Goal: Complete application form

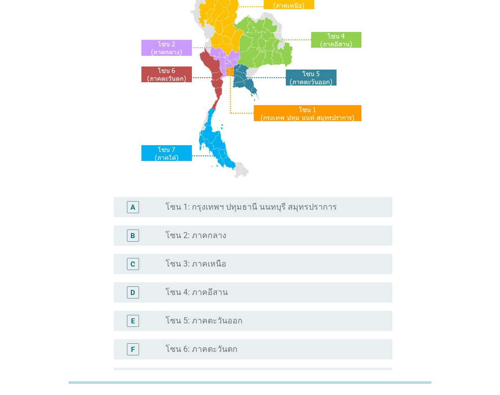
scroll to position [102, 0]
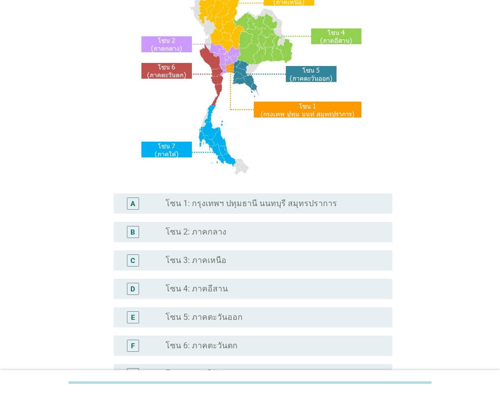
click at [308, 203] on label "โซน 1: กรุงเทพฯ ปทุมธานี นนทบุรี สมุทรปราการ" at bounding box center [251, 203] width 172 height 10
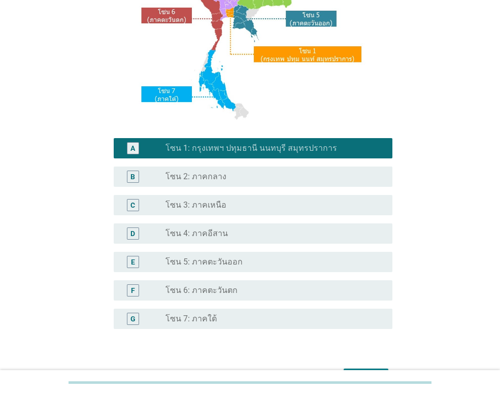
scroll to position [222, 0]
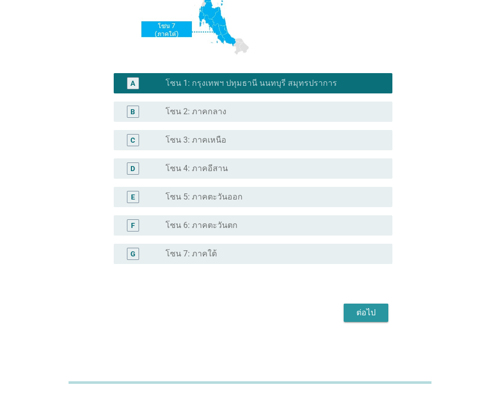
click at [377, 311] on div "ต่อไป" at bounding box center [366, 313] width 28 height 12
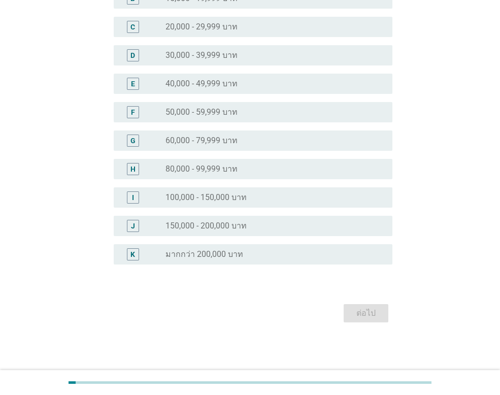
scroll to position [0, 0]
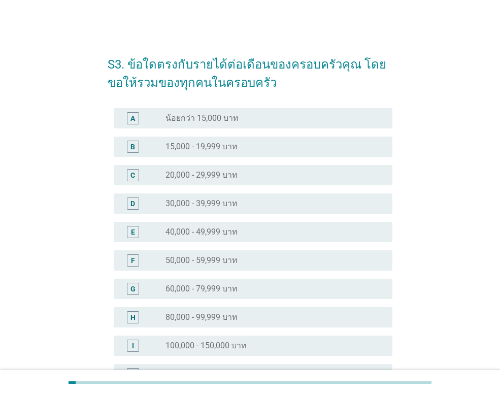
click at [248, 290] on div "radio_button_unchecked 60,000 - 79,999 บาท" at bounding box center [270, 289] width 211 height 10
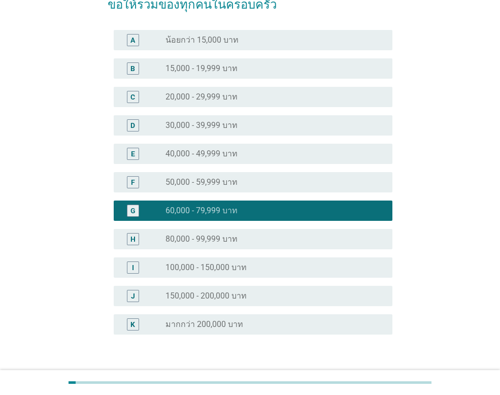
scroll to position [148, 0]
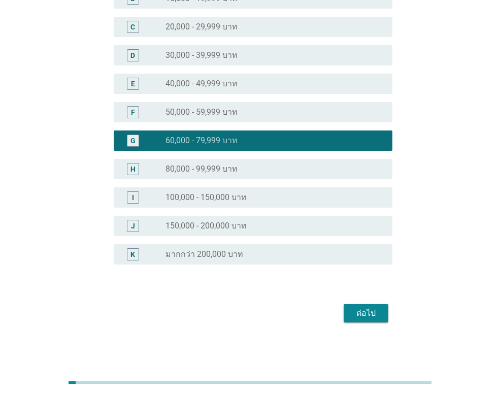
click at [371, 314] on div "ต่อไป" at bounding box center [366, 313] width 28 height 12
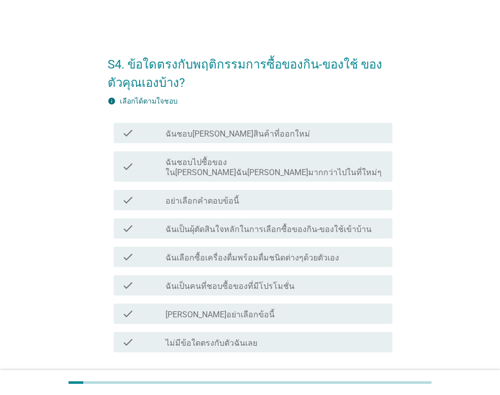
click at [295, 253] on label "ฉันเลือกซื้อเครื่องดื่มพร้อมดื่มชนิดต่างๆด้วยตัวเอง" at bounding box center [252, 258] width 174 height 10
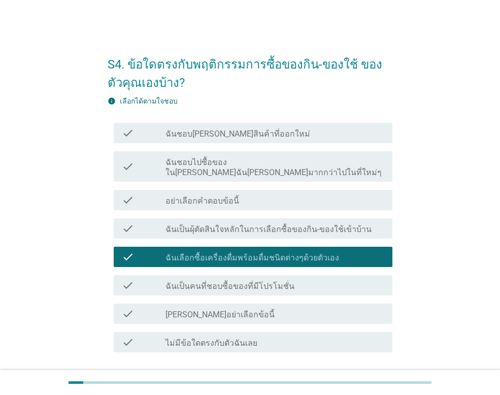
click at [297, 279] on div "check_box_outline_blank ฉันเป็นคนที่ชอบซื้อของที่มีโปรโมชั่น" at bounding box center [274, 285] width 219 height 12
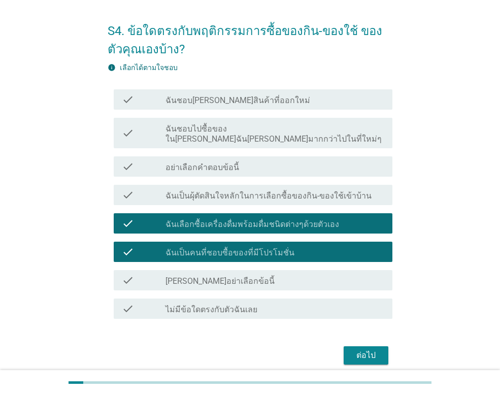
scroll to position [65, 0]
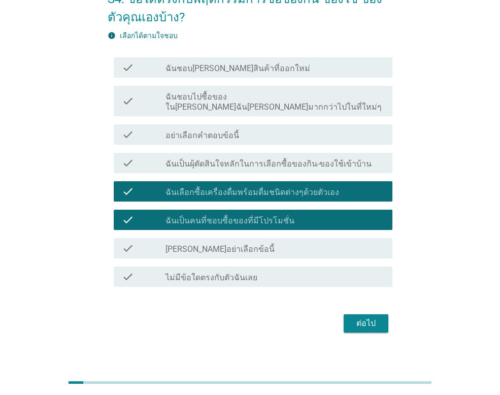
click at [378, 317] on div "ต่อไป" at bounding box center [366, 323] width 28 height 12
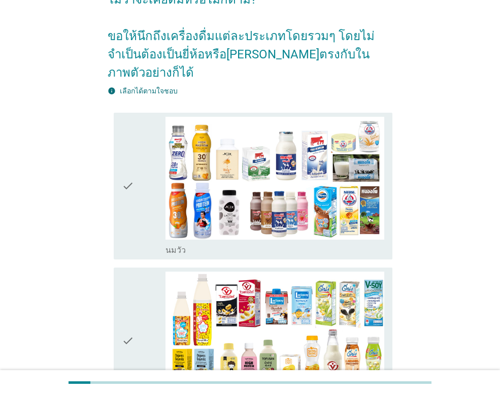
scroll to position [102, 0]
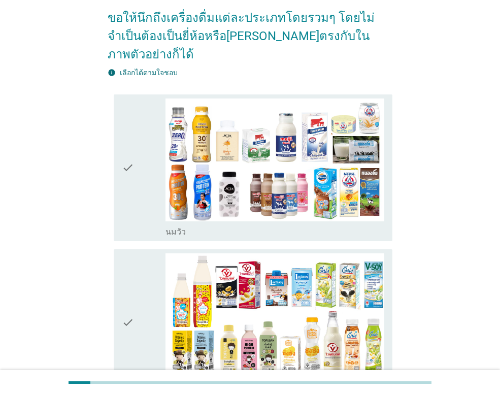
click at [125, 148] on icon "check" at bounding box center [128, 167] width 12 height 139
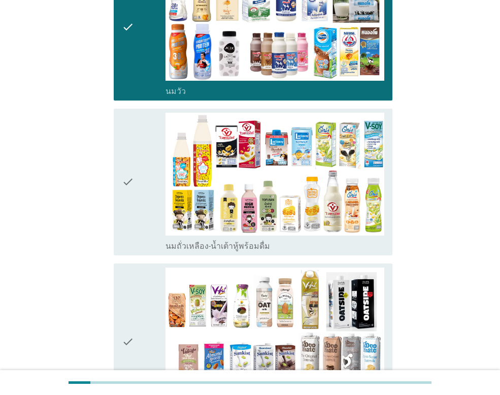
scroll to position [254, 0]
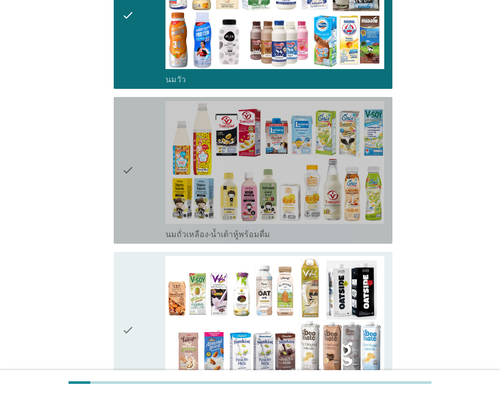
click at [125, 152] on icon "check" at bounding box center [128, 170] width 12 height 139
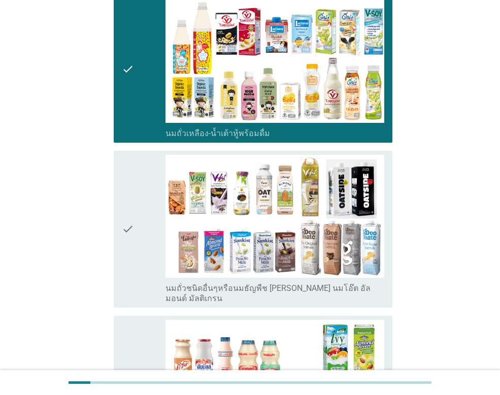
scroll to position [355, 0]
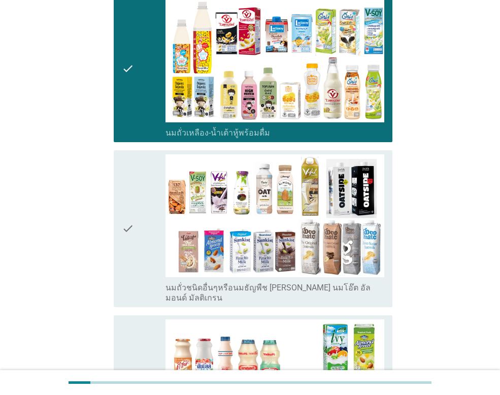
click at [132, 203] on icon "check" at bounding box center [128, 228] width 12 height 149
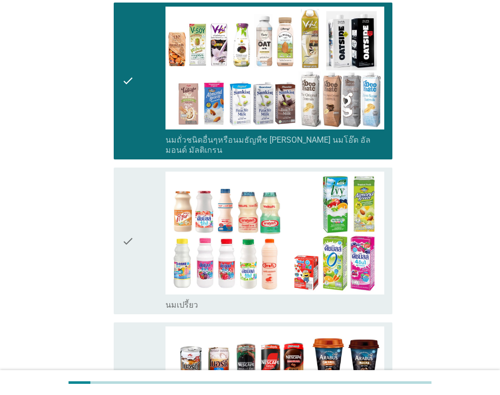
scroll to position [508, 0]
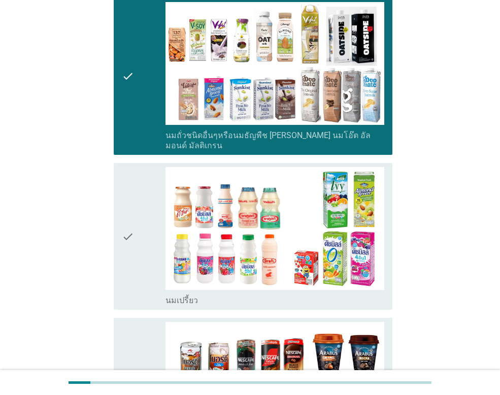
click at [132, 203] on icon "check" at bounding box center [128, 236] width 12 height 139
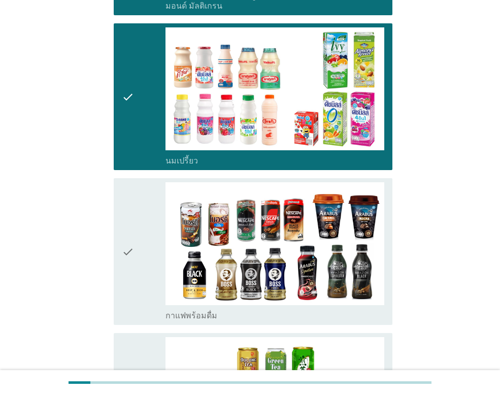
scroll to position [660, 0]
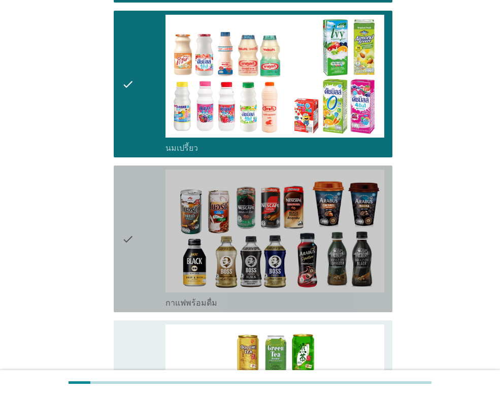
click at [133, 203] on icon "check" at bounding box center [128, 239] width 12 height 139
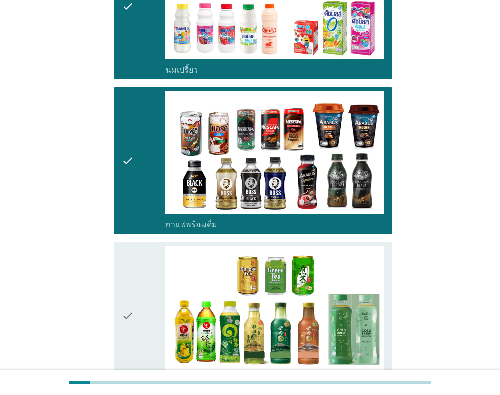
scroll to position [863, 0]
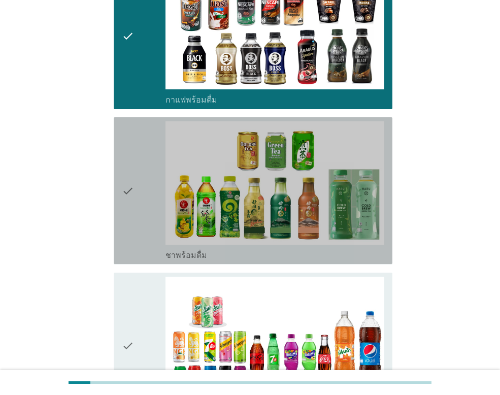
click at [134, 167] on icon "check" at bounding box center [128, 190] width 12 height 139
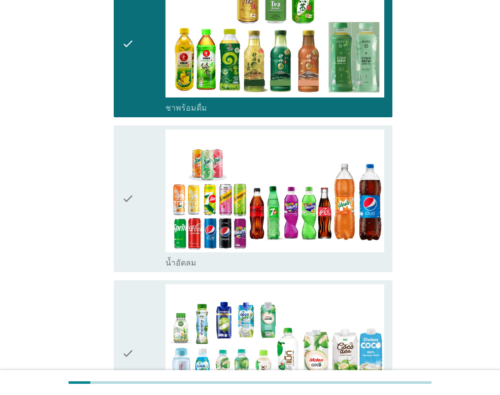
scroll to position [1015, 0]
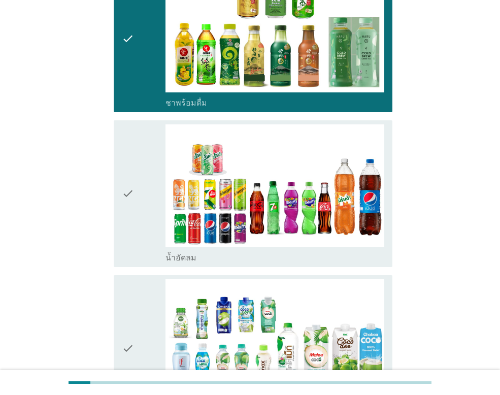
click at [134, 167] on icon "check" at bounding box center [128, 193] width 12 height 139
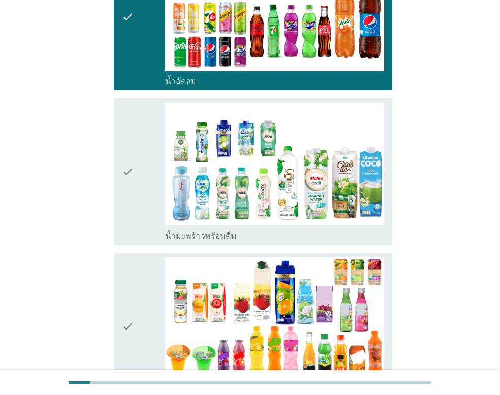
scroll to position [1218, 0]
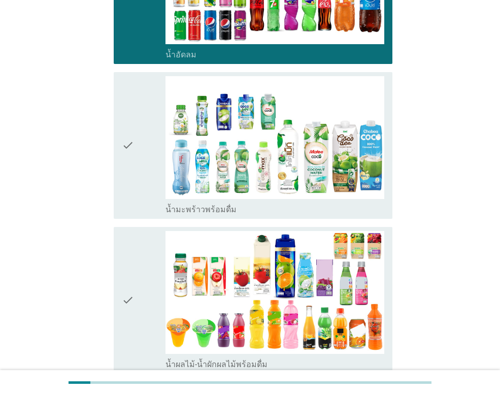
click at [139, 132] on div "check" at bounding box center [144, 145] width 44 height 139
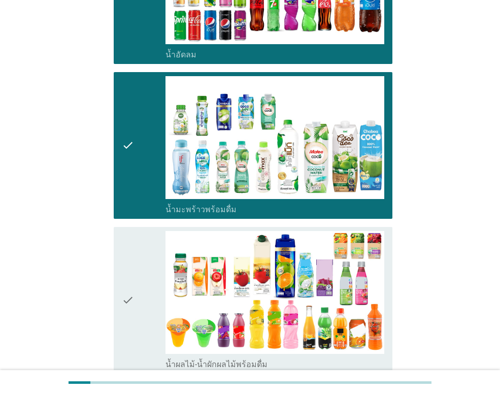
click at [128, 272] on icon "check" at bounding box center [128, 300] width 12 height 139
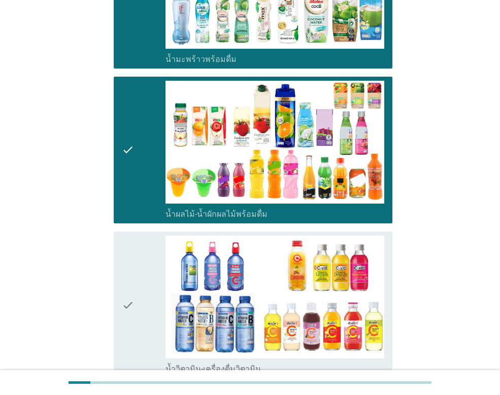
scroll to position [1371, 0]
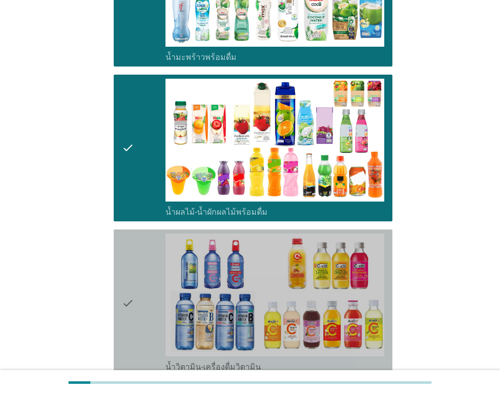
click at [128, 272] on icon "check" at bounding box center [128, 303] width 12 height 139
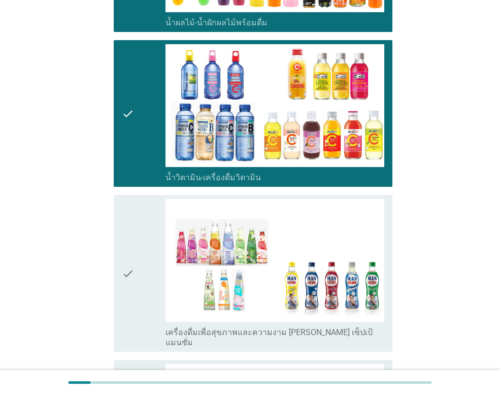
scroll to position [1574, 0]
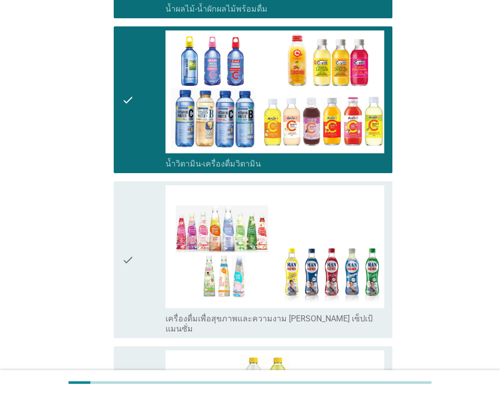
click at [129, 231] on icon "check" at bounding box center [128, 259] width 12 height 149
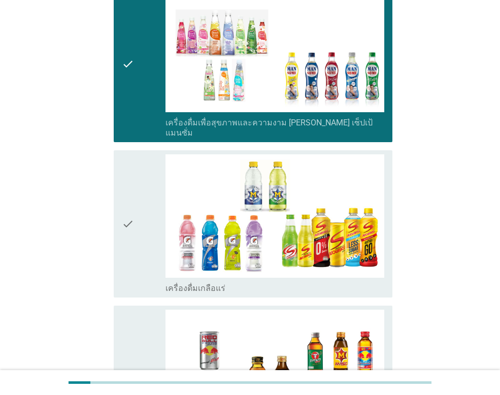
scroll to position [1777, 0]
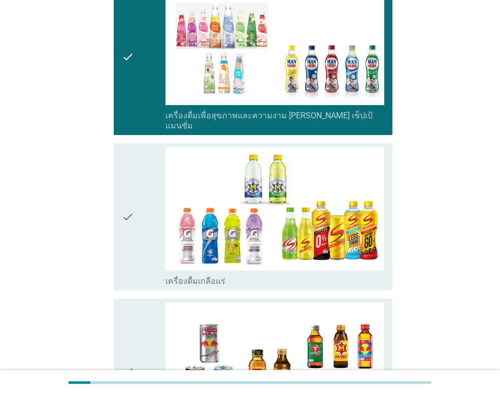
click at [129, 185] on icon "check" at bounding box center [128, 216] width 12 height 139
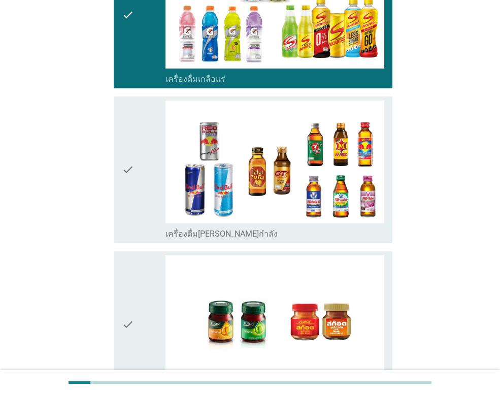
scroll to position [1980, 0]
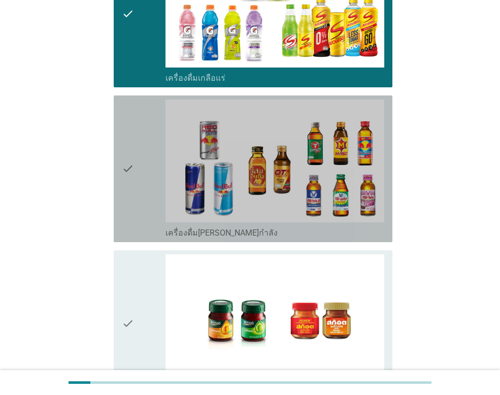
click at [129, 138] on icon "check" at bounding box center [128, 168] width 12 height 139
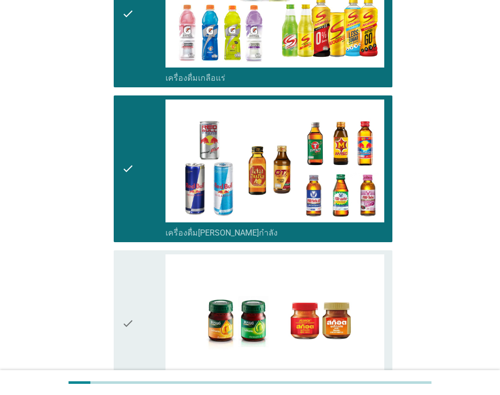
click at [126, 281] on icon "check" at bounding box center [128, 323] width 12 height 139
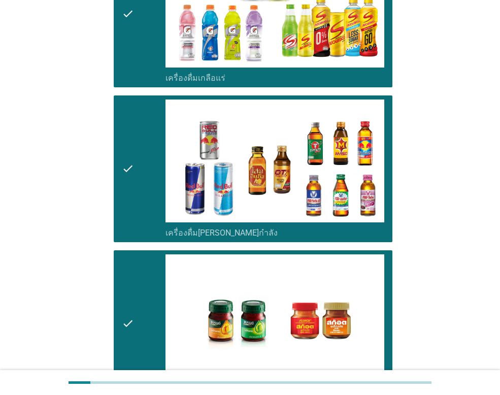
scroll to position [2090, 0]
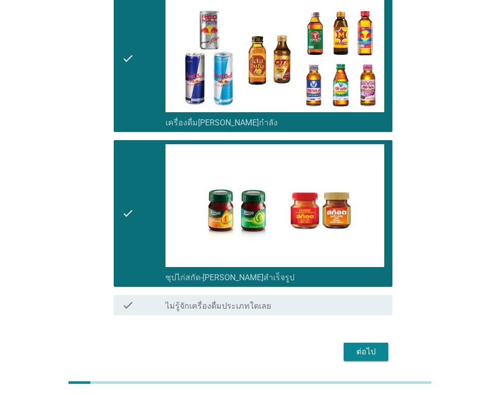
click at [359, 346] on div "ต่อไป" at bounding box center [366, 352] width 28 height 12
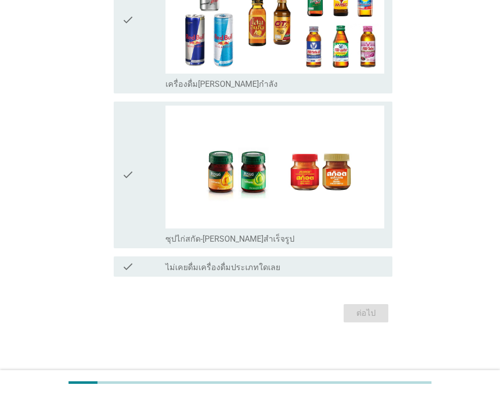
scroll to position [0, 0]
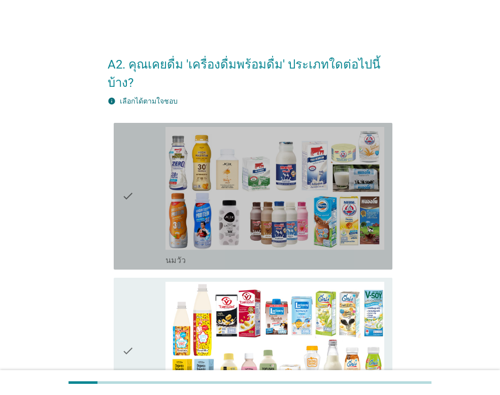
click at [121, 177] on div "check check_box_outline_blank [PERSON_NAME]" at bounding box center [253, 196] width 279 height 147
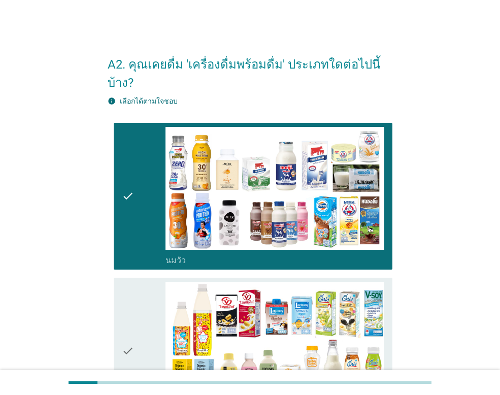
scroll to position [152, 0]
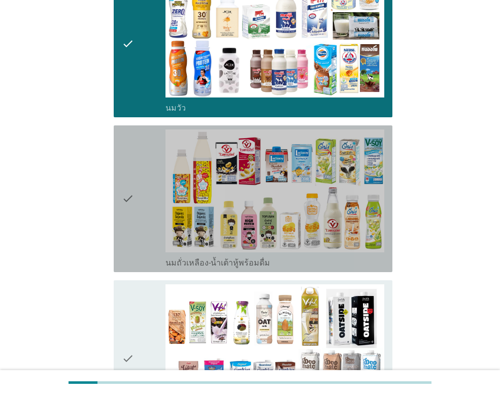
click at [121, 177] on div "check check_box_outline_blank นมถั่วเหลือง-น้ำเต้าหู้พร้อมดื่ม" at bounding box center [253, 198] width 279 height 147
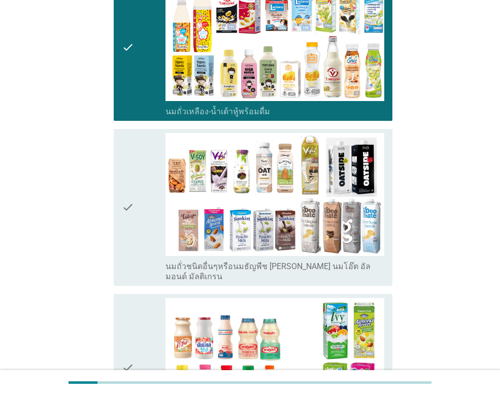
scroll to position [305, 0]
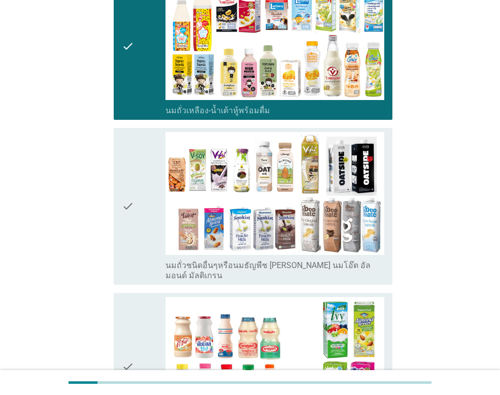
click at [121, 177] on div "check check_box_outline_blank นมถั่วชนิดอื่นๆหรือนมธัญพืช [PERSON_NAME] นมโอ๊ต …" at bounding box center [253, 206] width 279 height 157
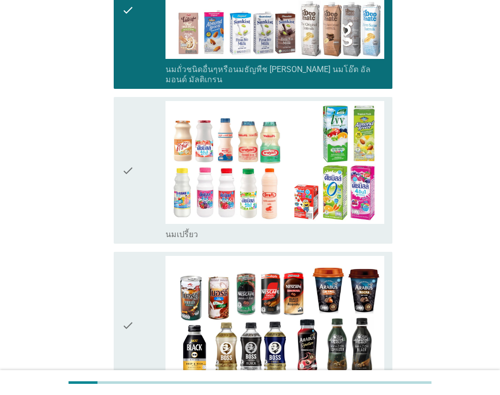
scroll to position [508, 0]
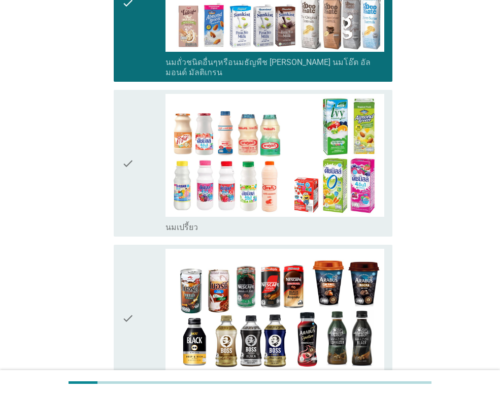
click at [132, 148] on icon "check" at bounding box center [128, 163] width 12 height 139
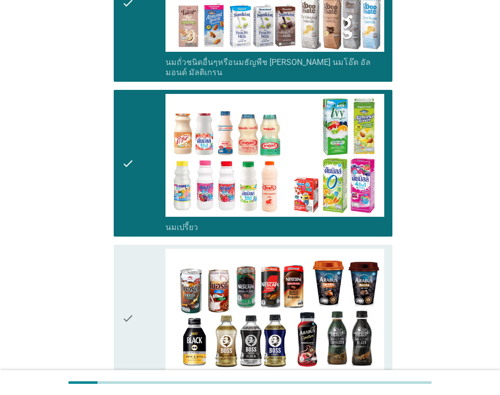
click at [138, 289] on div "check" at bounding box center [144, 318] width 44 height 139
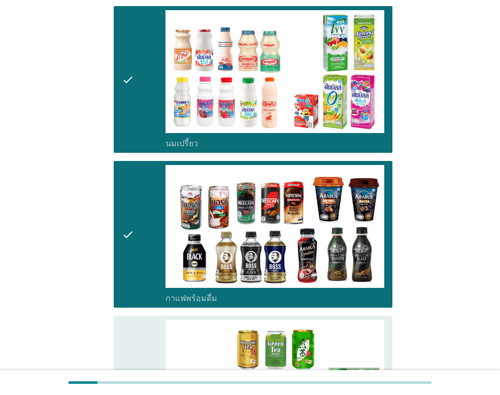
scroll to position [711, 0]
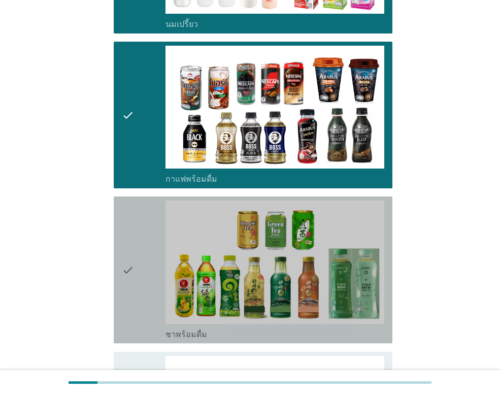
click at [137, 253] on div "check" at bounding box center [144, 270] width 44 height 139
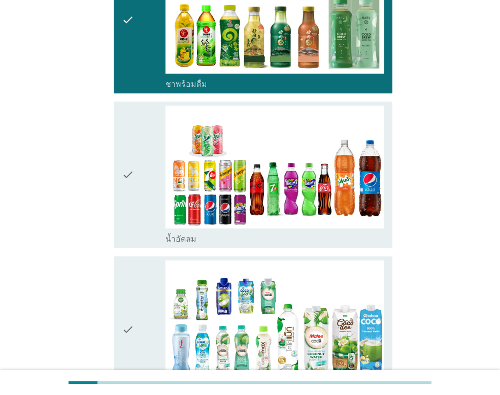
scroll to position [965, 0]
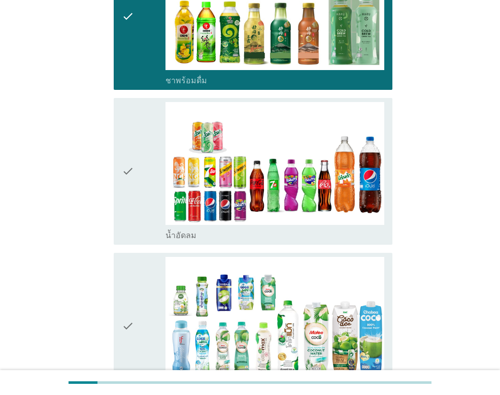
click at [134, 170] on icon "check" at bounding box center [128, 171] width 12 height 139
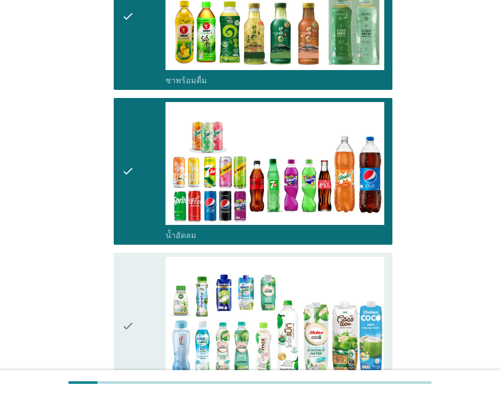
scroll to position [1168, 0]
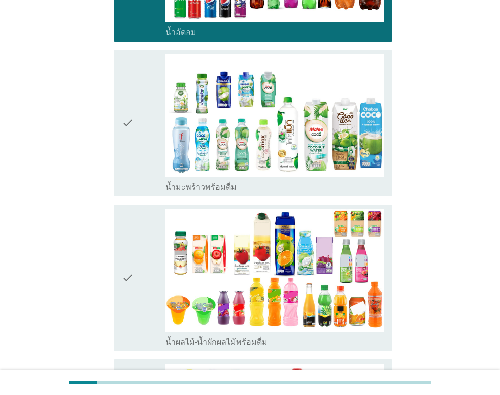
click at [139, 107] on div "check" at bounding box center [144, 123] width 44 height 139
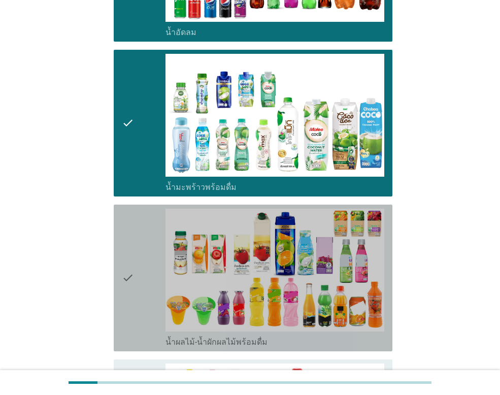
click at [150, 261] on div "check" at bounding box center [144, 278] width 44 height 139
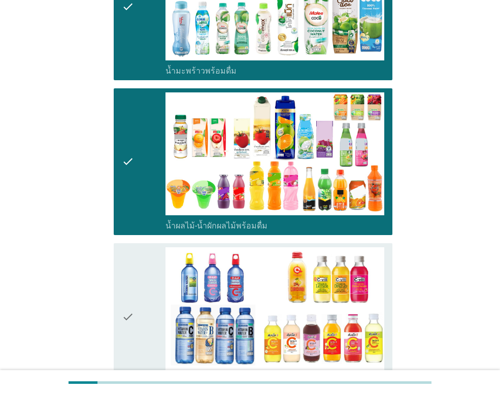
scroll to position [1421, 0]
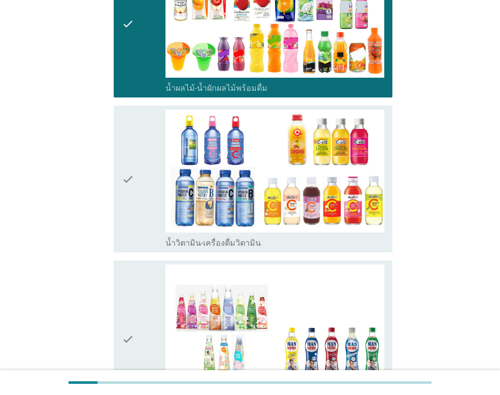
click at [144, 157] on div "check" at bounding box center [144, 179] width 44 height 139
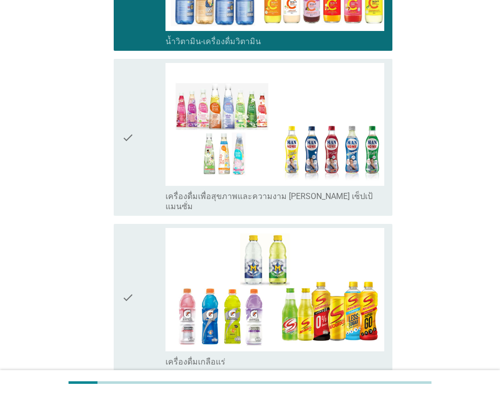
scroll to position [1624, 0]
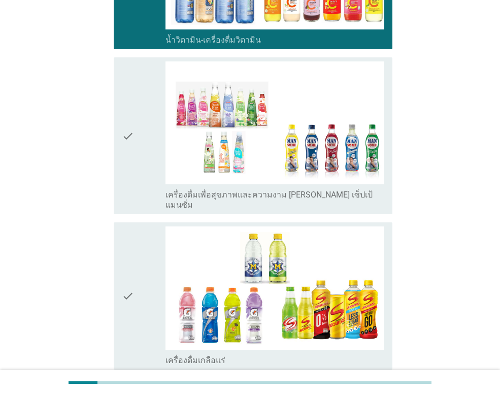
click at [142, 125] on div "check" at bounding box center [144, 135] width 44 height 149
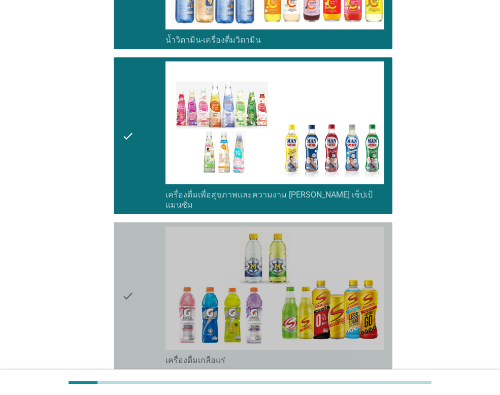
click at [137, 232] on div "check" at bounding box center [144, 295] width 44 height 139
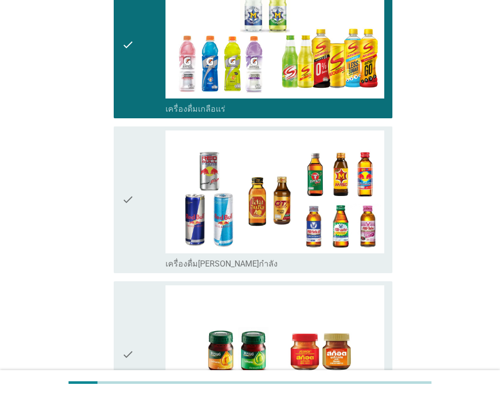
scroll to position [1878, 0]
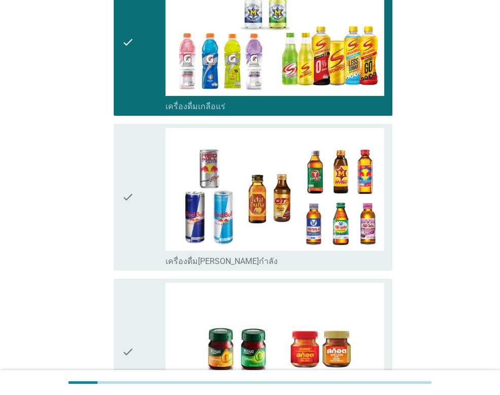
click at [136, 174] on div "check" at bounding box center [144, 197] width 44 height 139
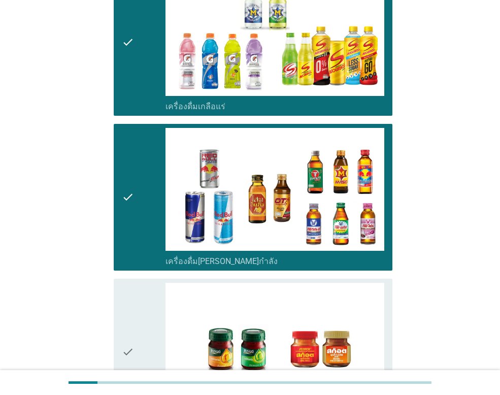
click at [139, 328] on div "check" at bounding box center [144, 352] width 44 height 139
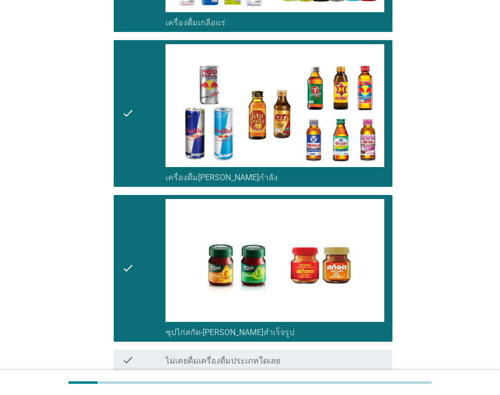
scroll to position [2017, 0]
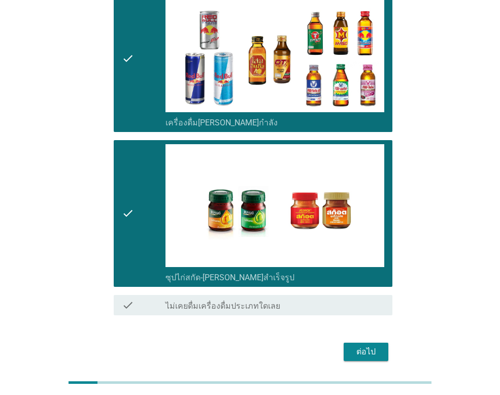
click at [362, 346] on div "ต่อไป" at bounding box center [366, 352] width 28 height 12
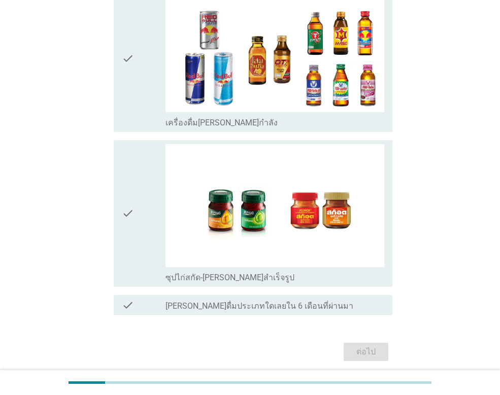
scroll to position [0, 0]
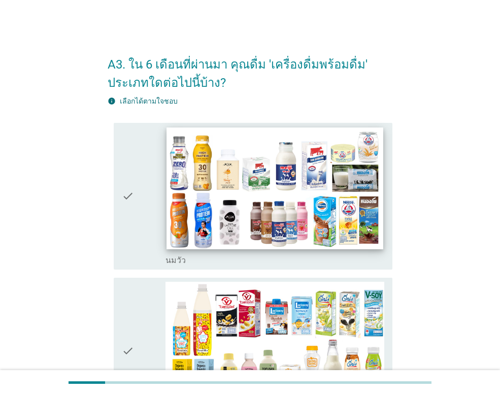
click at [244, 192] on img at bounding box center [275, 188] width 216 height 122
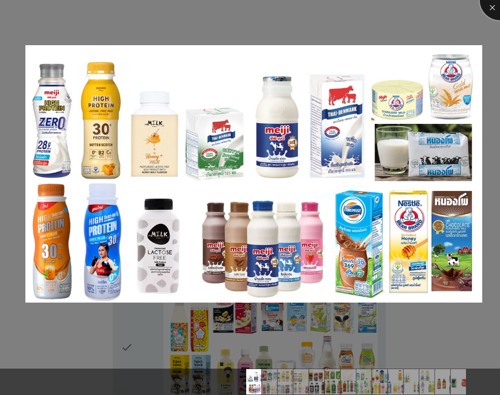
click at [492, 9] on div at bounding box center [500, 0] width 41 height 41
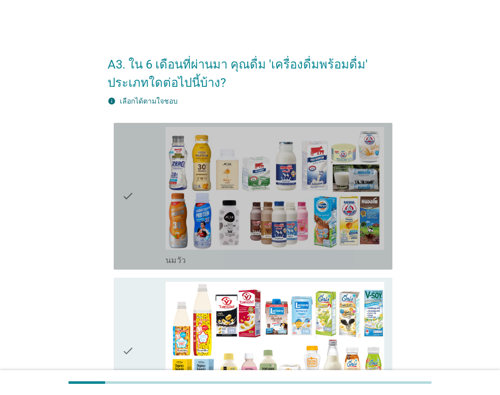
click at [136, 193] on div "check" at bounding box center [144, 196] width 44 height 139
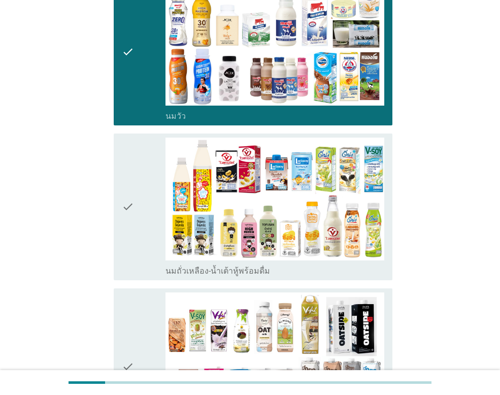
scroll to position [152, 0]
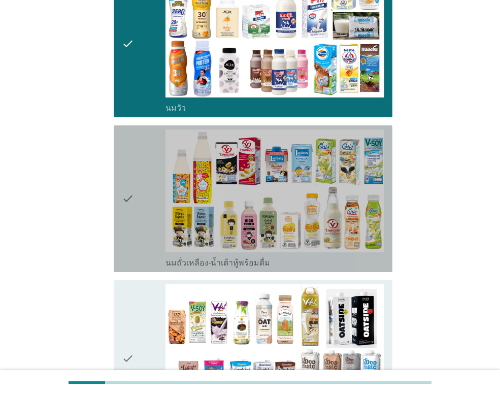
click at [136, 193] on div "check" at bounding box center [144, 198] width 44 height 139
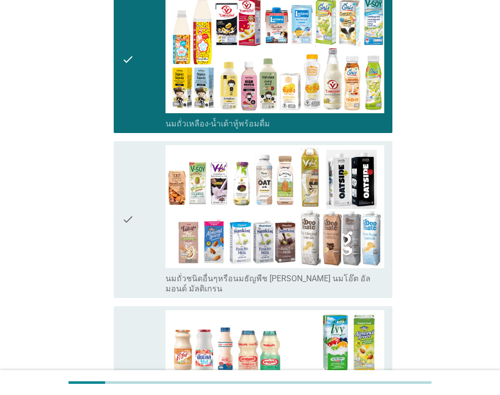
scroll to position [305, 0]
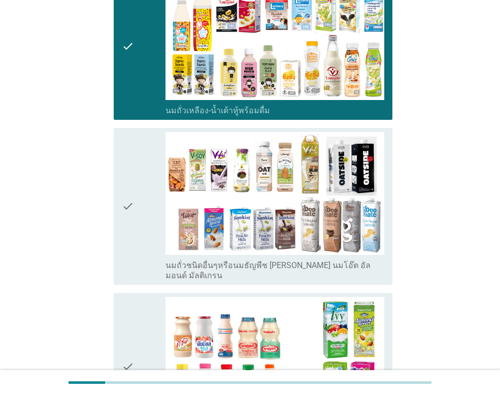
click at [136, 193] on div "check" at bounding box center [144, 206] width 44 height 149
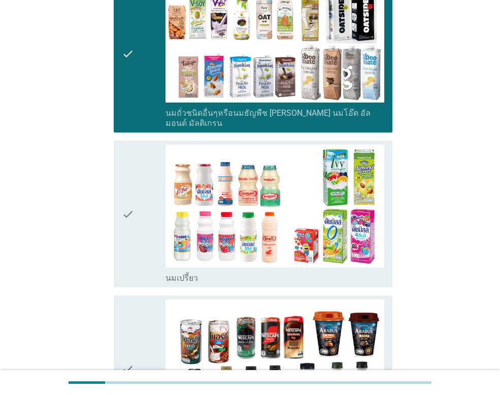
click at [125, 206] on icon "check" at bounding box center [128, 214] width 12 height 139
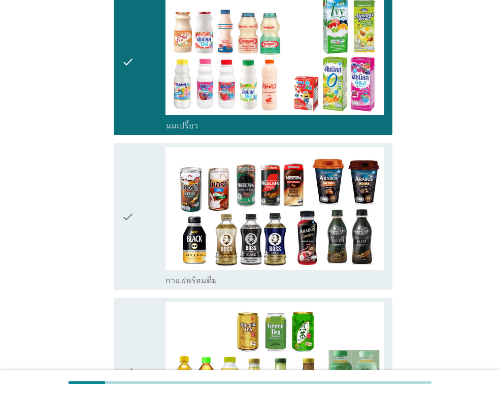
click at [125, 206] on icon "check" at bounding box center [128, 216] width 12 height 139
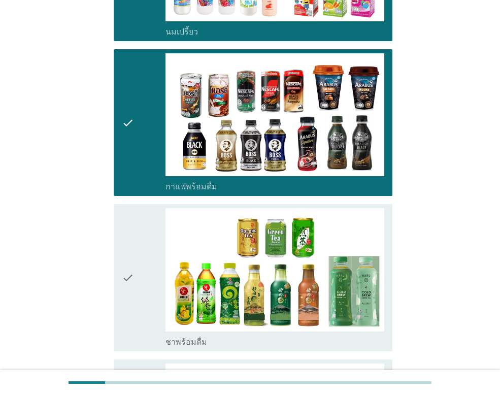
scroll to position [812, 0]
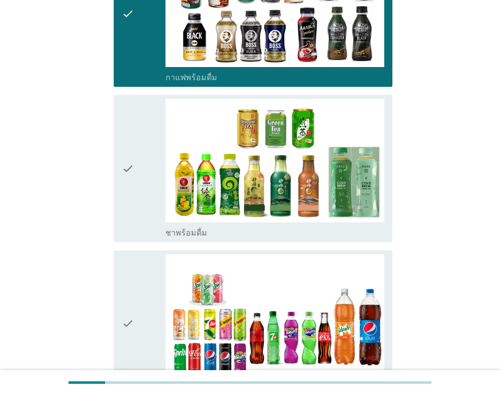
click at [128, 161] on icon "check" at bounding box center [128, 168] width 12 height 139
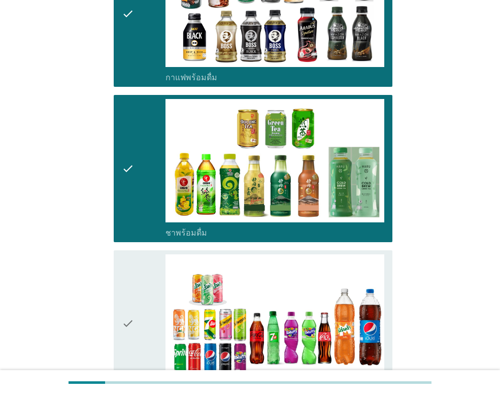
click at [129, 310] on icon "check" at bounding box center [128, 323] width 12 height 139
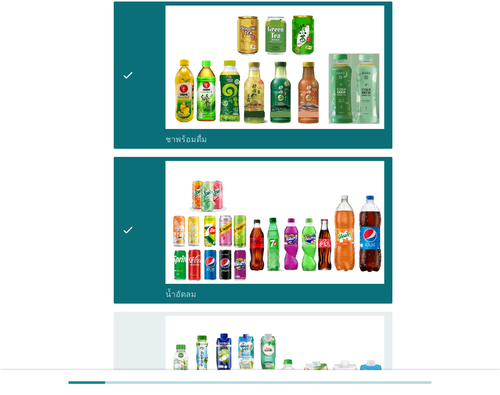
scroll to position [1015, 0]
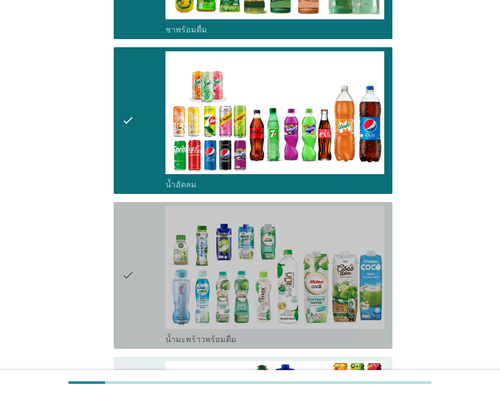
click at [134, 271] on icon "check" at bounding box center [128, 275] width 12 height 139
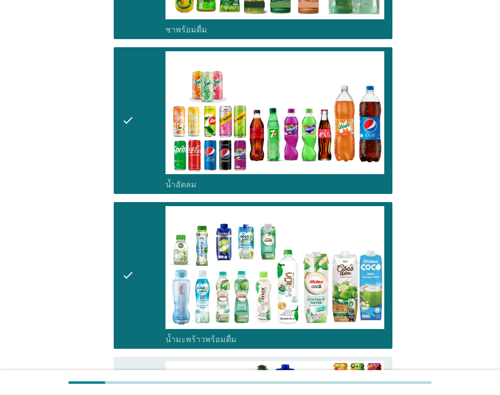
scroll to position [1218, 0]
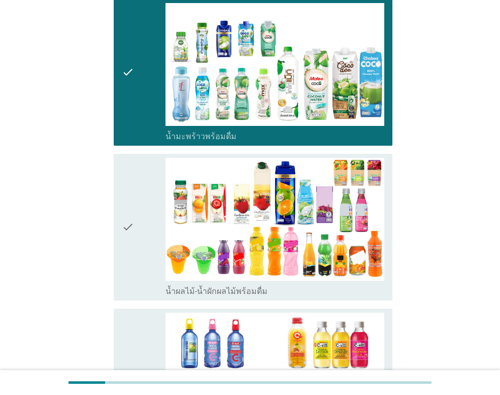
click at [139, 242] on div "check" at bounding box center [144, 227] width 44 height 139
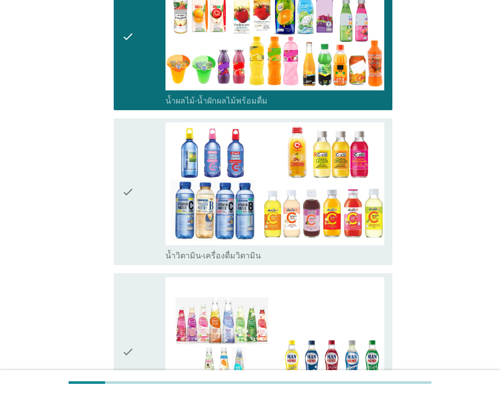
scroll to position [1421, 0]
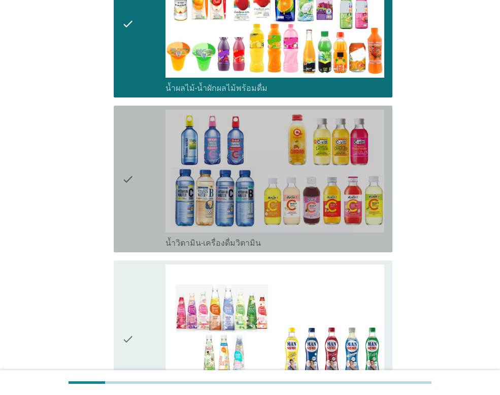
click at [143, 184] on div "check" at bounding box center [144, 179] width 44 height 139
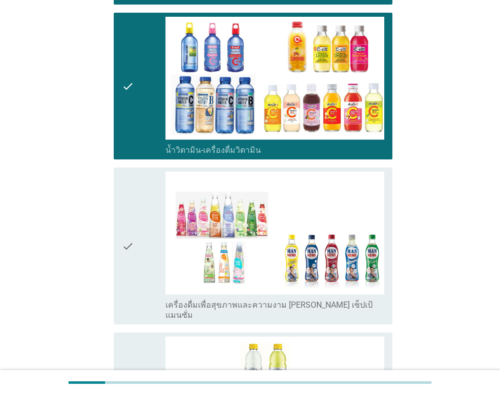
scroll to position [1523, 0]
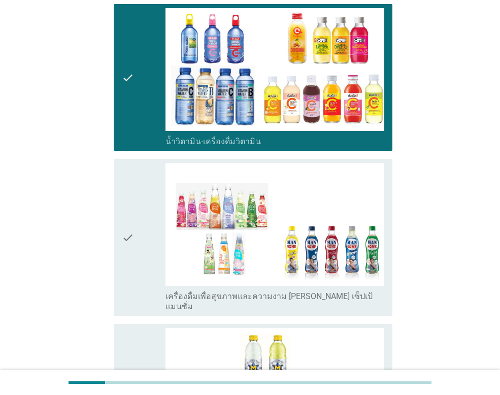
click at [142, 250] on div "check" at bounding box center [144, 237] width 44 height 149
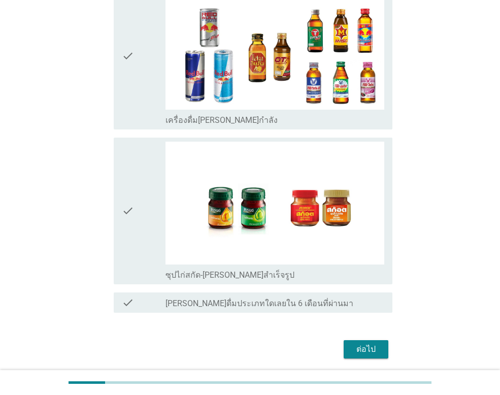
scroll to position [2031, 0]
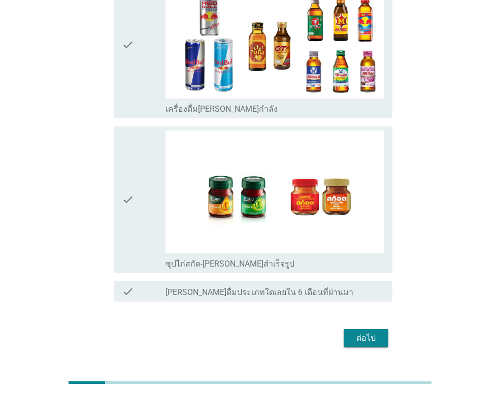
click at [378, 332] on div "ต่อไป" at bounding box center [366, 338] width 28 height 12
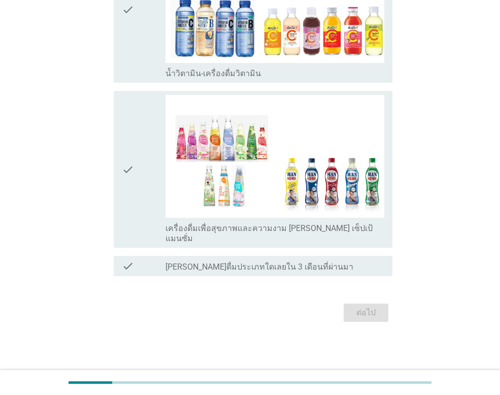
scroll to position [0, 0]
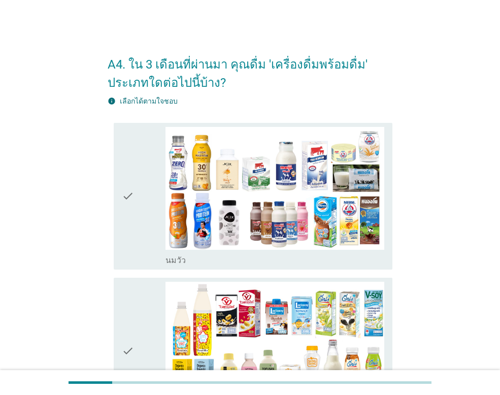
click at [142, 201] on div "check" at bounding box center [144, 196] width 44 height 139
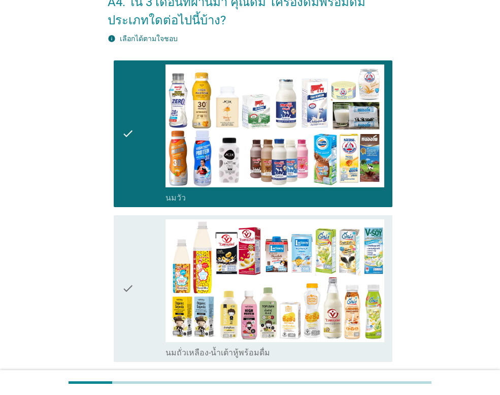
scroll to position [152, 0]
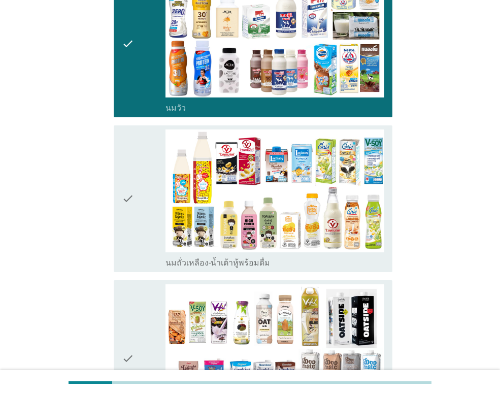
click at [142, 201] on div "check" at bounding box center [144, 198] width 44 height 139
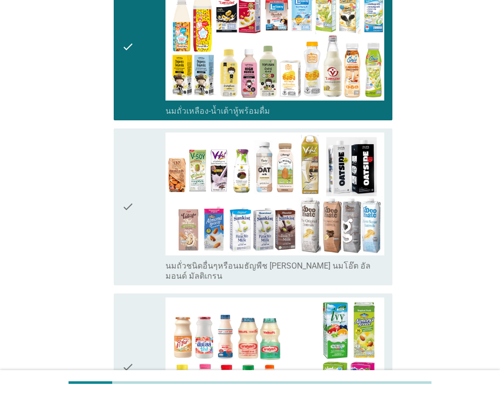
scroll to position [305, 0]
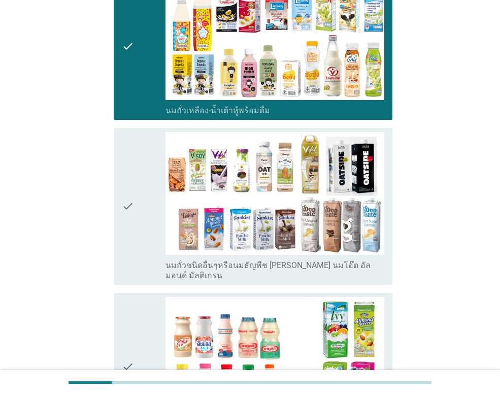
click at [152, 320] on div "check" at bounding box center [144, 366] width 44 height 139
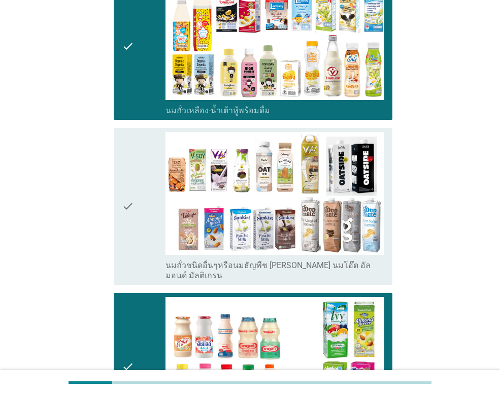
scroll to position [609, 0]
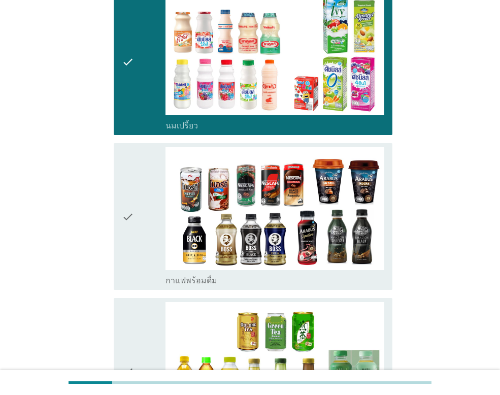
click at [118, 178] on div "check check_box_outline_blank กาแฟพร้อมดื่ม" at bounding box center [253, 216] width 279 height 147
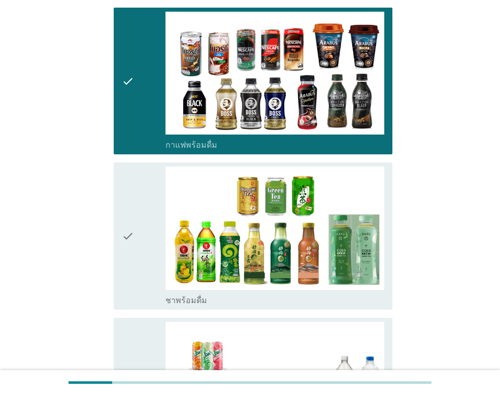
scroll to position [863, 0]
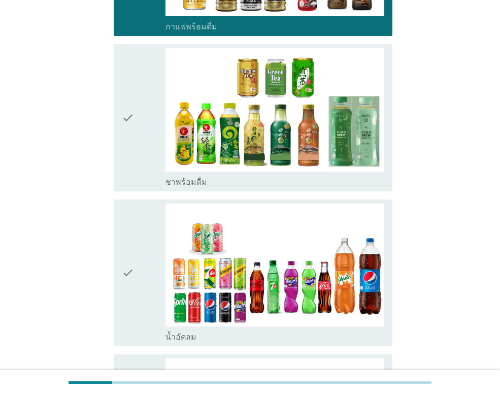
click at [142, 116] on div "check" at bounding box center [144, 117] width 44 height 139
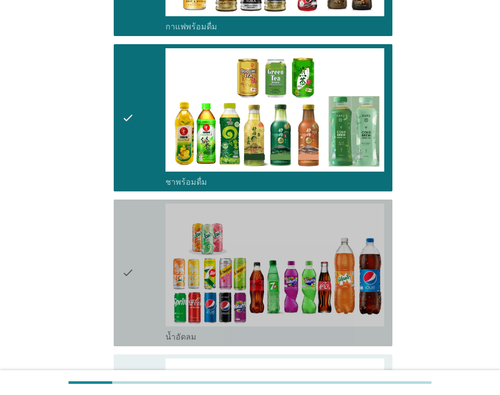
click at [145, 264] on div "check" at bounding box center [144, 273] width 44 height 139
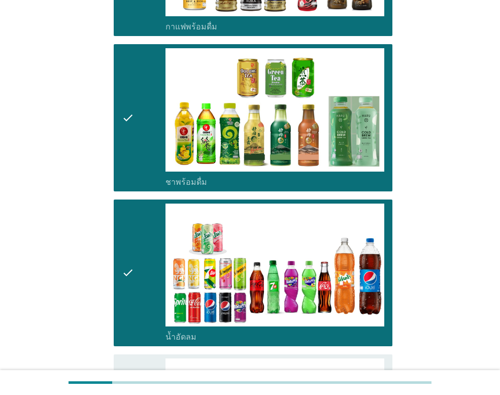
scroll to position [1066, 0]
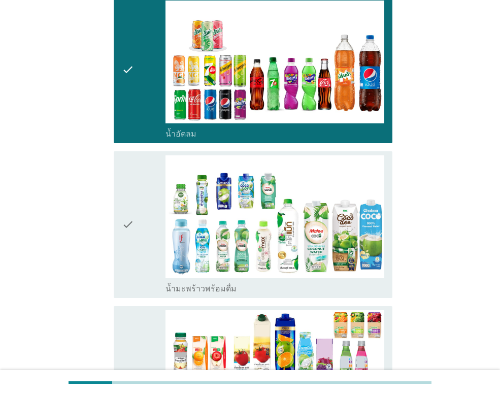
click at [133, 211] on icon "check" at bounding box center [128, 224] width 12 height 139
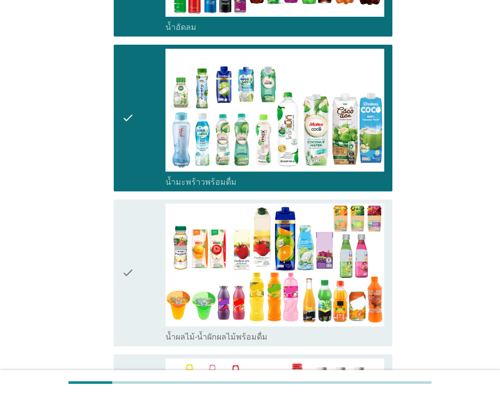
scroll to position [1269, 0]
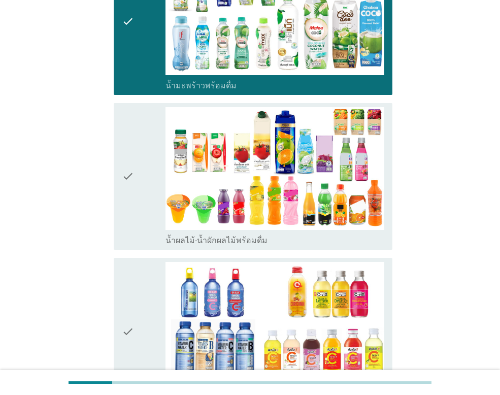
click at [133, 211] on icon "check" at bounding box center [128, 176] width 12 height 139
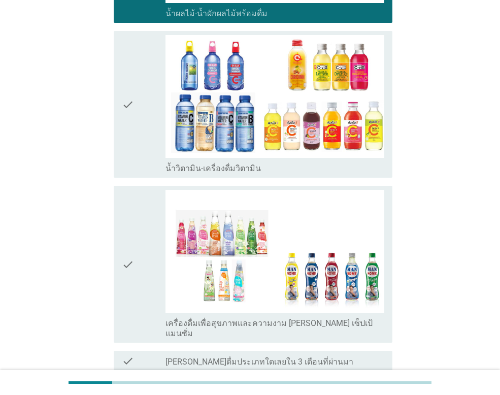
scroll to position [1571, 0]
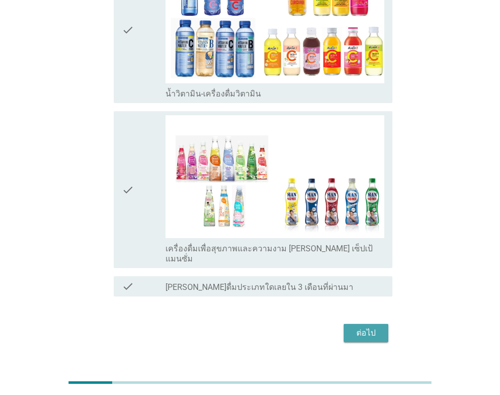
click at [364, 324] on button "ต่อไป" at bounding box center [366, 333] width 45 height 18
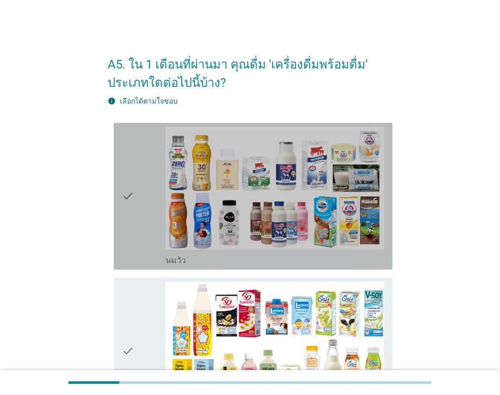
click at [135, 195] on div "check" at bounding box center [144, 196] width 44 height 139
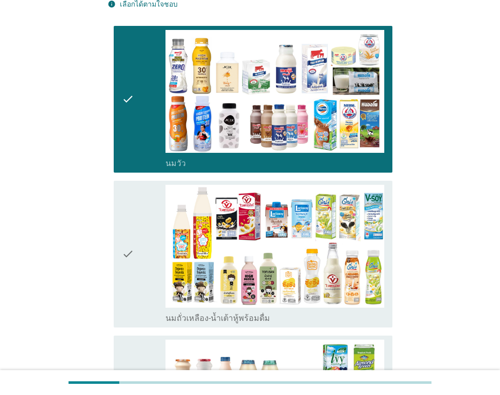
scroll to position [254, 0]
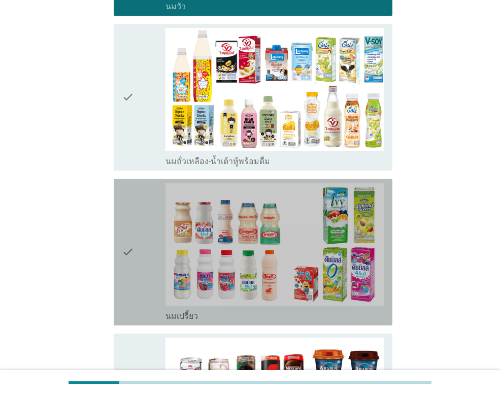
click at [138, 271] on div "check" at bounding box center [144, 252] width 44 height 139
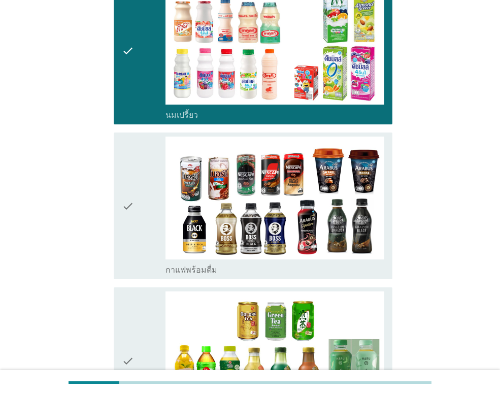
scroll to position [457, 0]
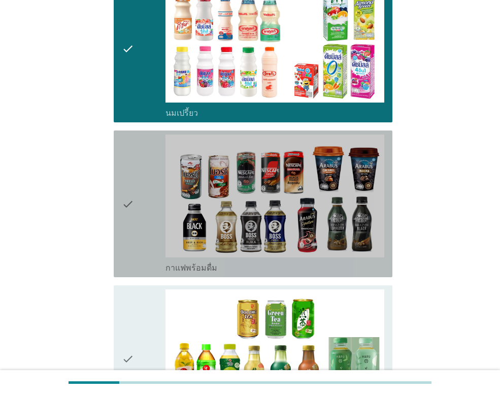
click at [146, 223] on div "check" at bounding box center [144, 204] width 44 height 139
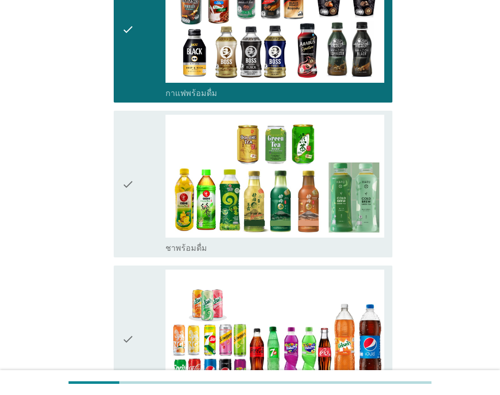
scroll to position [660, 0]
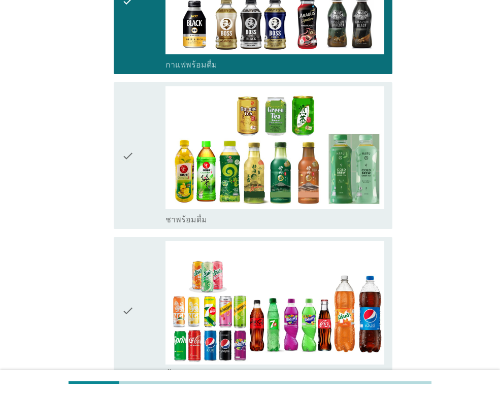
click at [138, 172] on div "check" at bounding box center [144, 155] width 44 height 139
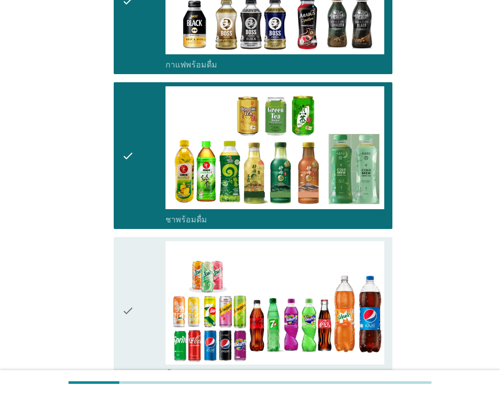
click at [137, 293] on div "check" at bounding box center [144, 310] width 44 height 139
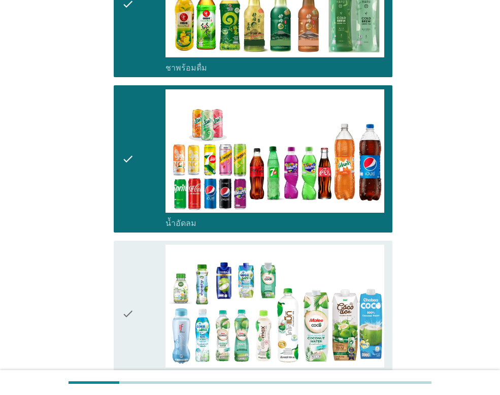
scroll to position [914, 0]
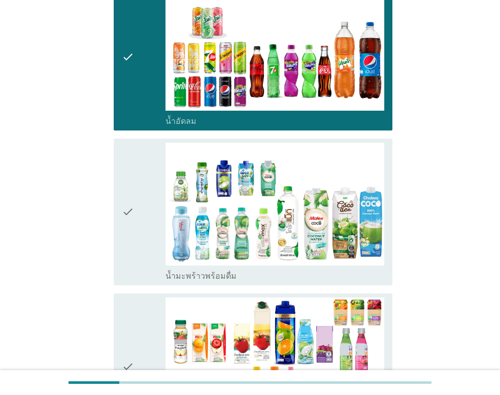
click at [137, 233] on div "check" at bounding box center [144, 212] width 44 height 139
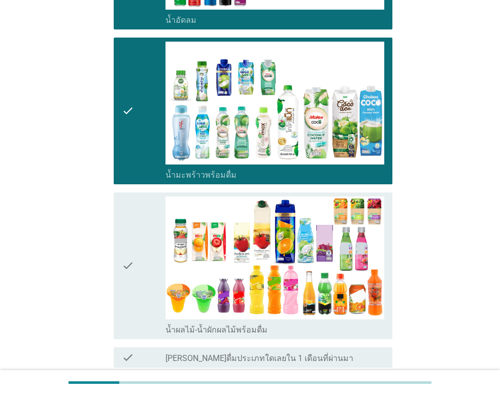
scroll to position [1106, 0]
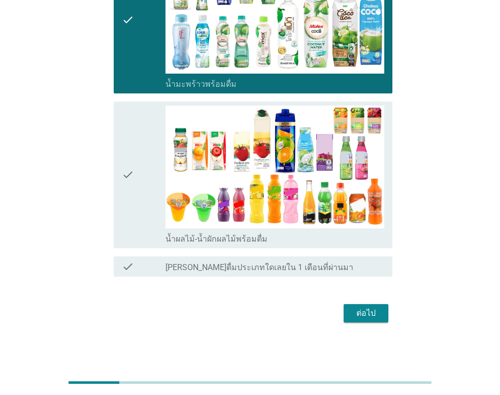
click at [365, 309] on div "ต่อไป" at bounding box center [366, 313] width 28 height 12
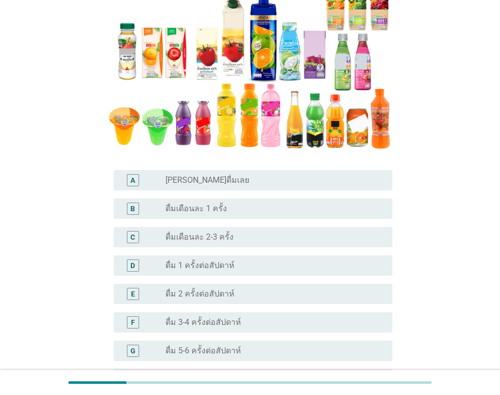
scroll to position [152, 0]
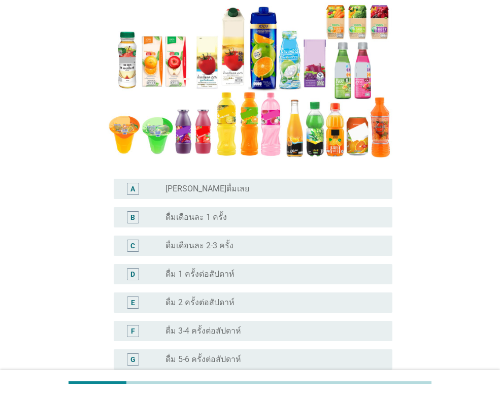
click at [199, 247] on label "ดื่มเดือนละ 2-3 ครั้ง" at bounding box center [199, 246] width 68 height 10
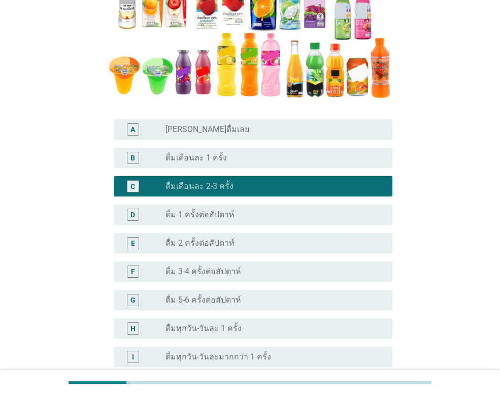
scroll to position [305, 0]
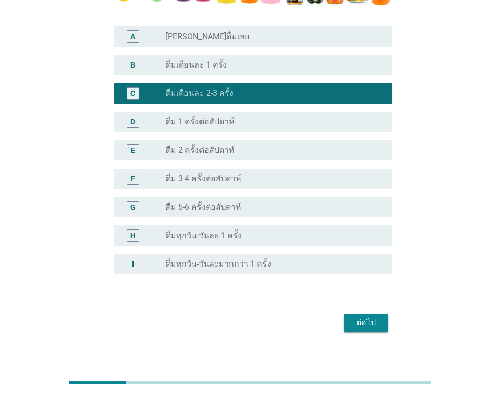
click at [370, 322] on div "ต่อไป" at bounding box center [366, 323] width 28 height 12
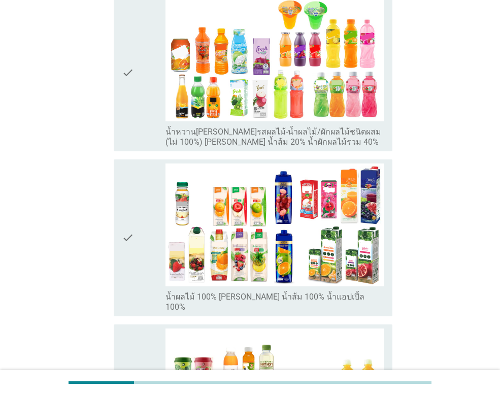
scroll to position [355, 0]
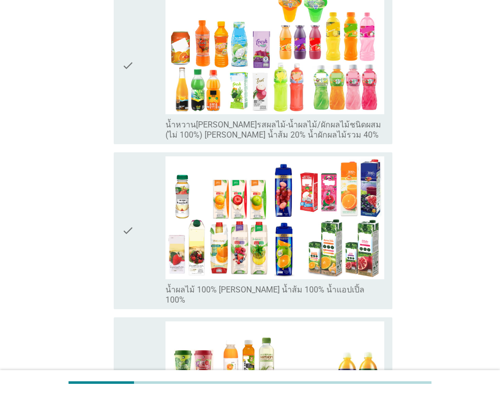
click at [132, 213] on icon "check" at bounding box center [128, 230] width 12 height 149
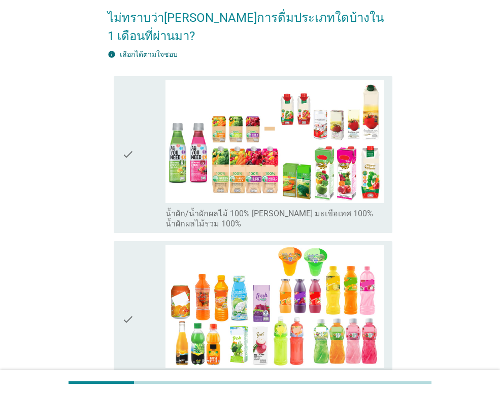
scroll to position [152, 0]
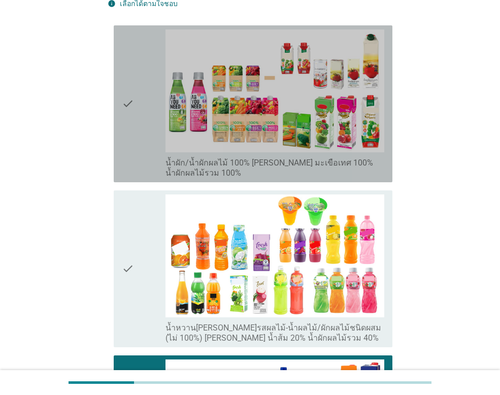
click at [128, 89] on icon "check" at bounding box center [128, 103] width 12 height 149
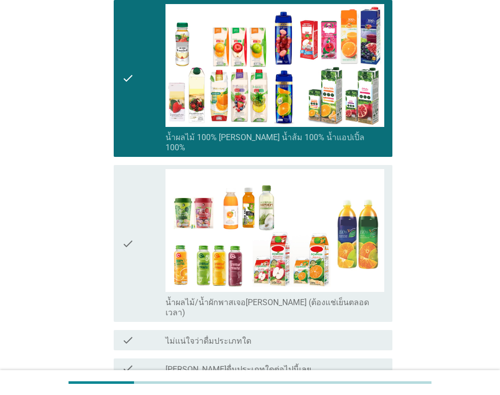
scroll to position [572, 0]
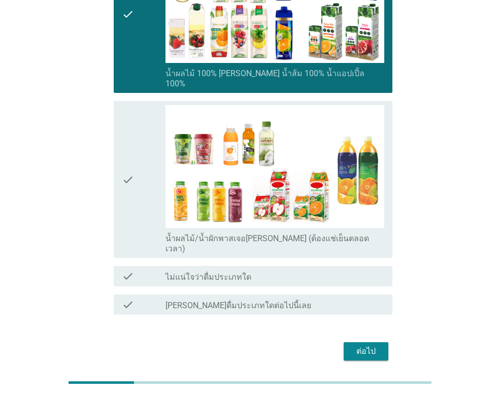
click at [367, 342] on button "ต่อไป" at bounding box center [366, 351] width 45 height 18
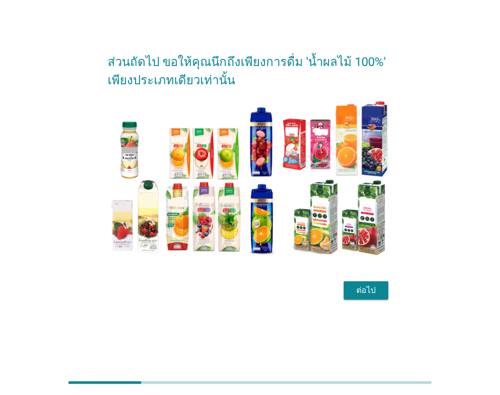
scroll to position [0, 0]
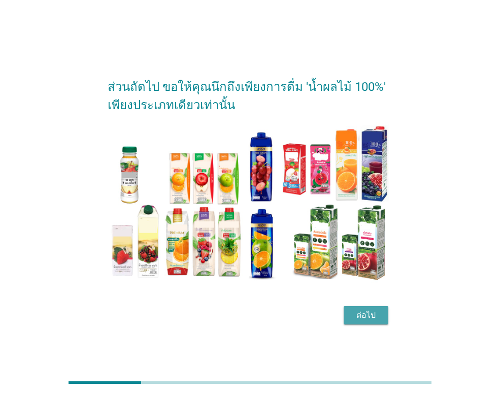
click at [367, 319] on div "ต่อไป" at bounding box center [366, 315] width 28 height 12
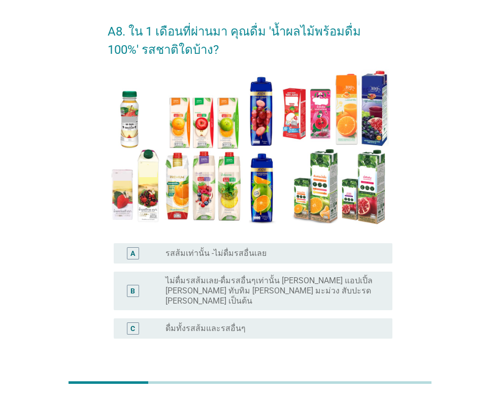
scroll to position [51, 0]
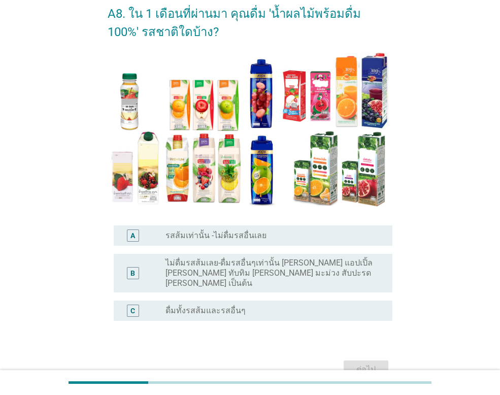
click at [182, 306] on div "radio_button_unchecked ดื่มทั้งรสส้มและรสอื่นๆ" at bounding box center [274, 311] width 219 height 12
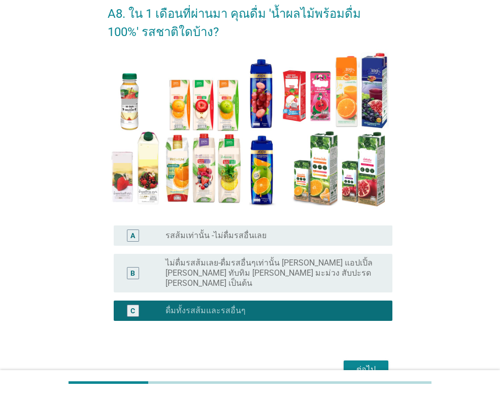
click at [357, 363] on div "ต่อไป" at bounding box center [366, 369] width 28 height 12
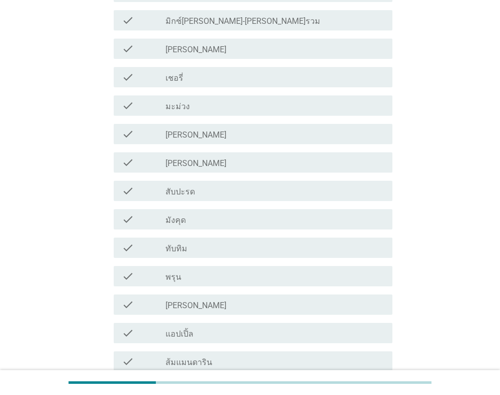
scroll to position [355, 0]
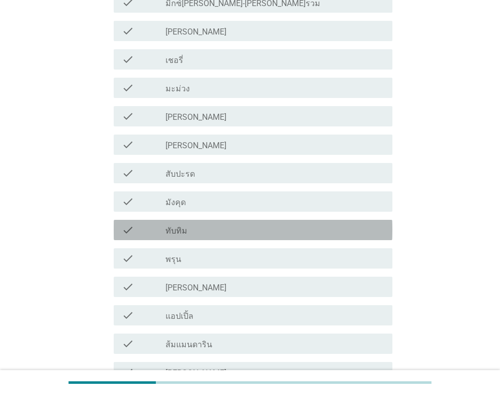
click at [231, 230] on div "check_box_outline_blank ทับทิม" at bounding box center [274, 230] width 219 height 12
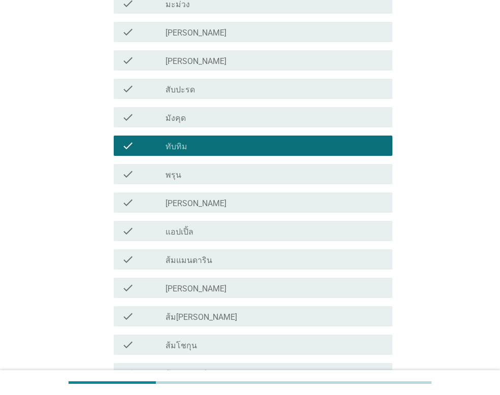
scroll to position [457, 0]
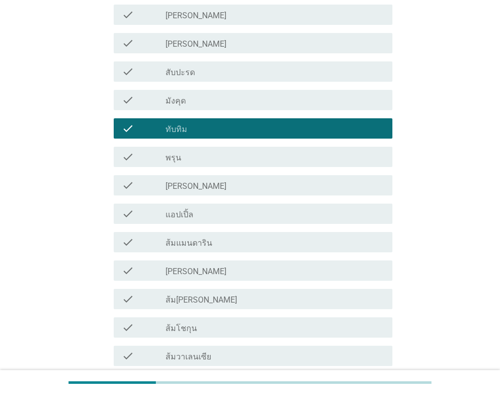
click at [184, 210] on label "แอปเปิ้ล" at bounding box center [179, 215] width 28 height 10
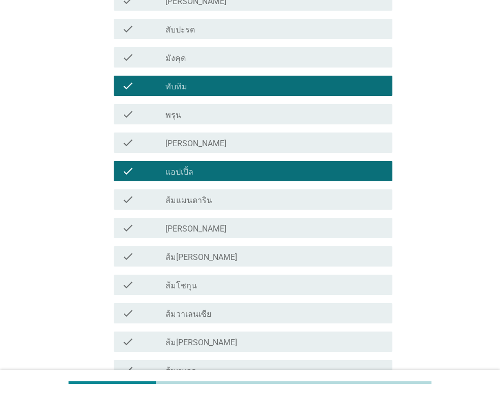
scroll to position [558, 0]
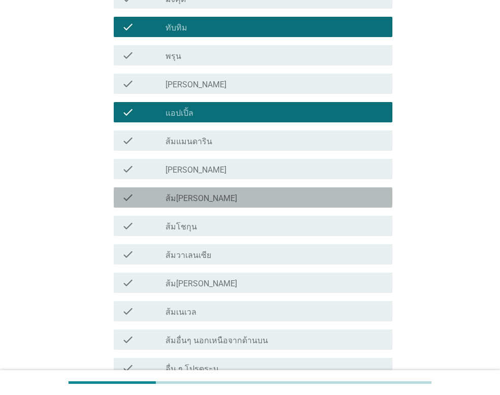
click at [191, 190] on div "check check_box_outline_blank ส้ม[PERSON_NAME]" at bounding box center [253, 197] width 279 height 20
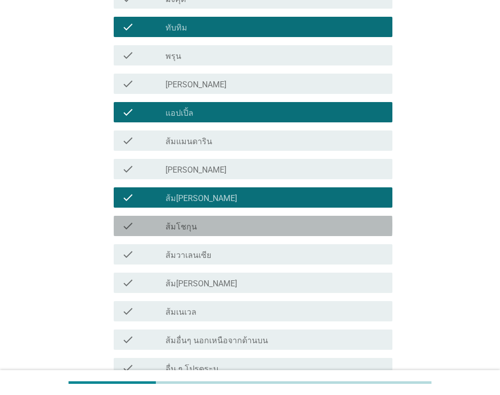
click at [191, 233] on div "check check_box_outline_blank ส้มโชกุน" at bounding box center [253, 226] width 279 height 20
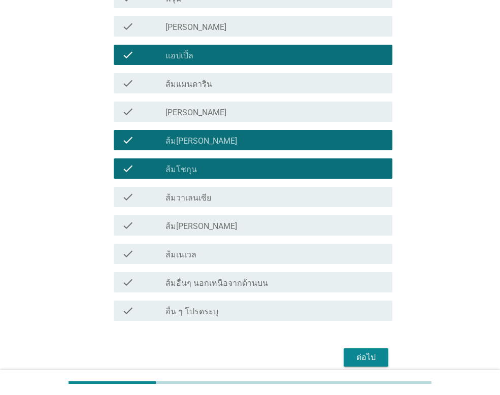
scroll to position [660, 0]
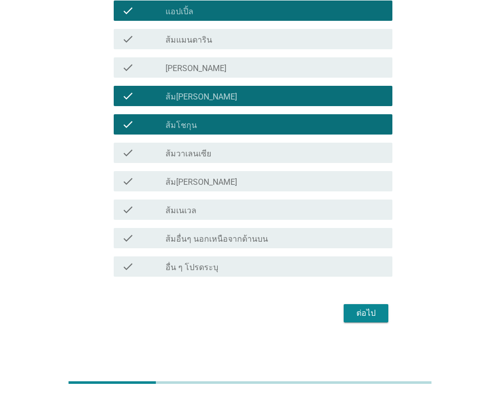
click at [363, 308] on div "ต่อไป" at bounding box center [366, 313] width 28 height 12
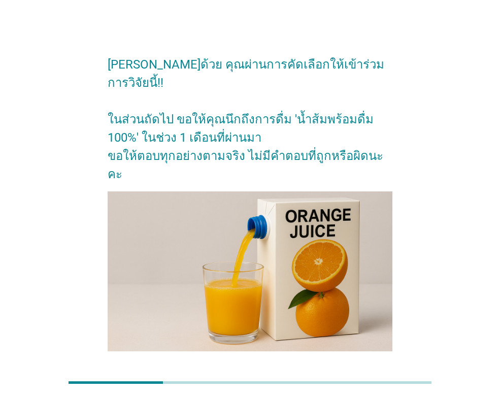
scroll to position [34, 0]
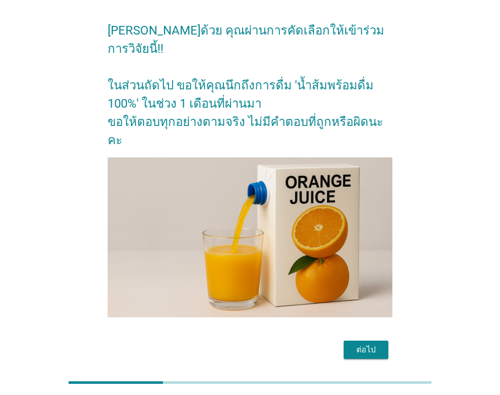
click at [377, 344] on div "ต่อไป" at bounding box center [366, 350] width 28 height 12
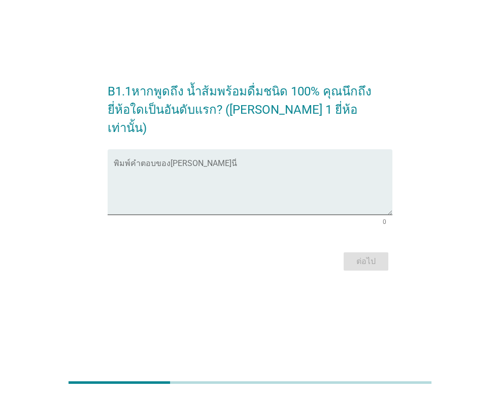
scroll to position [0, 0]
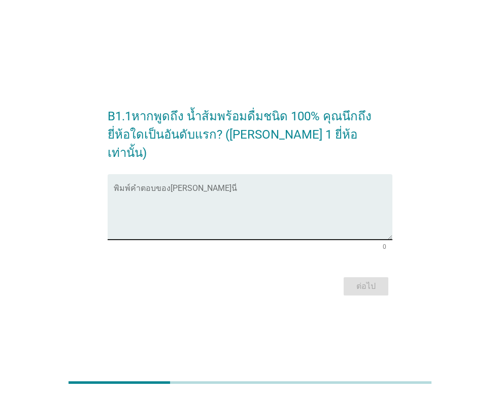
click at [129, 186] on textarea "พิมพ์คำตอบของคุณ ที่นี่" at bounding box center [253, 212] width 279 height 53
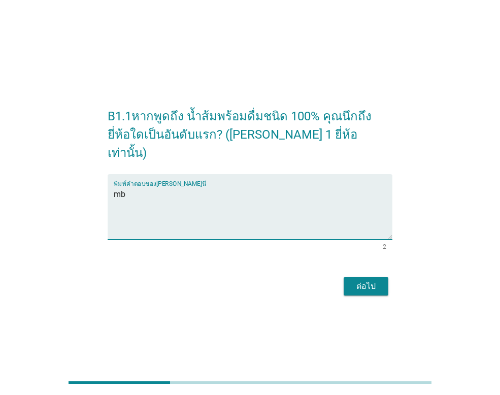
type textarea "m"
type textarea "tipco"
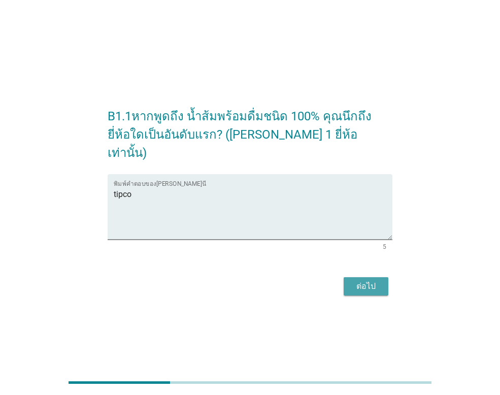
click at [379, 280] on div "ต่อไป" at bounding box center [366, 286] width 28 height 12
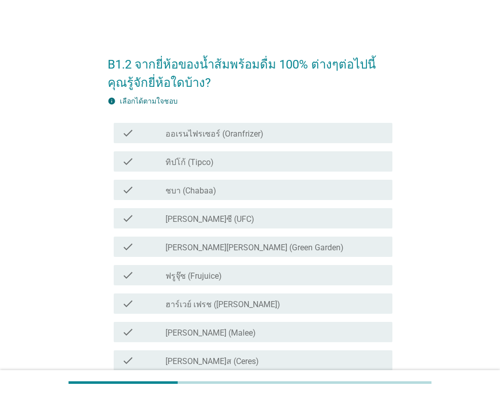
click at [218, 157] on div "check_box_outline_blank ทิปโก้ (Tipco)" at bounding box center [274, 161] width 219 height 12
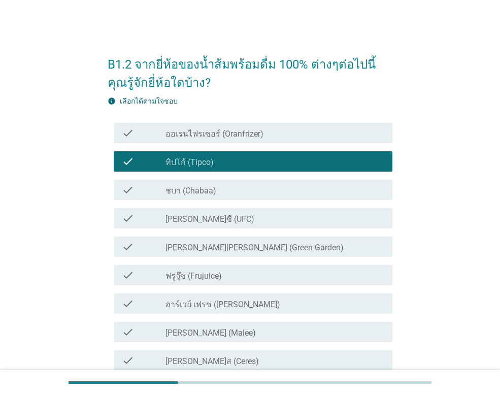
click at [217, 189] on div "check_box_outline_blank ชบา (Chabaa)" at bounding box center [274, 190] width 219 height 12
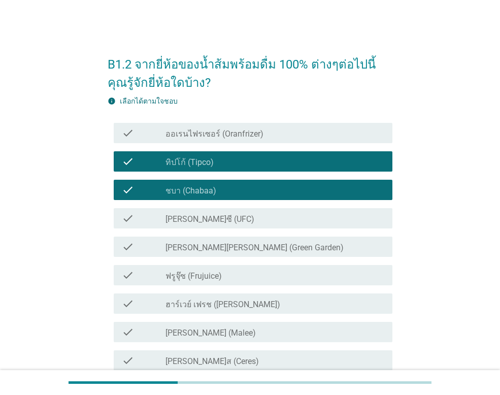
click at [212, 220] on div "check_box_outline_blank [PERSON_NAME]ซี (UFC)" at bounding box center [274, 218] width 219 height 12
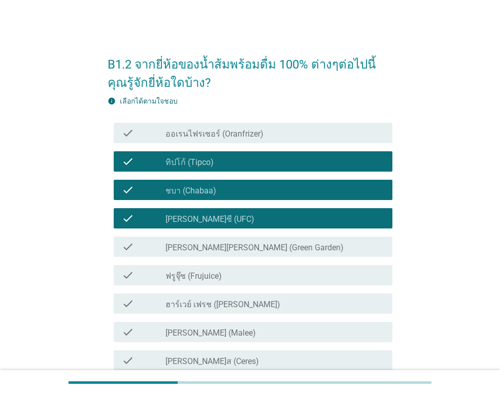
scroll to position [102, 0]
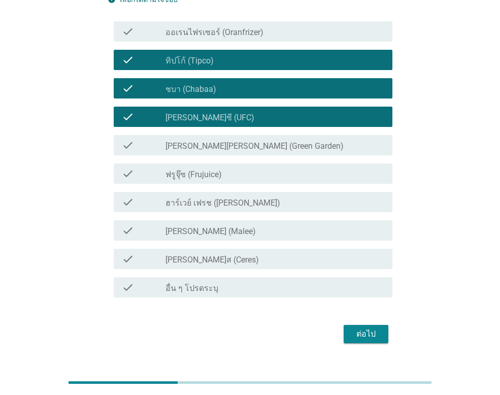
click at [212, 228] on div "check_box_outline_blank [PERSON_NAME] (Malee)" at bounding box center [274, 230] width 219 height 12
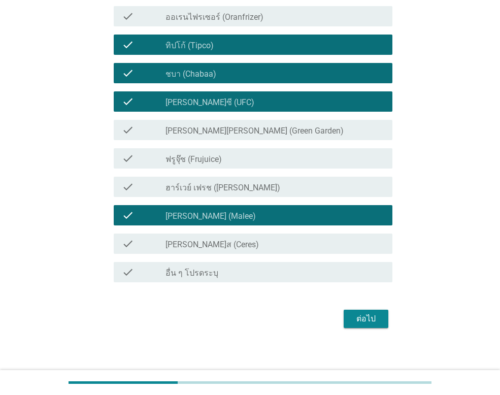
scroll to position [122, 0]
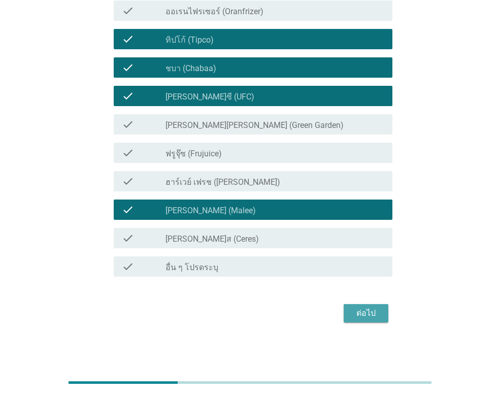
click at [356, 310] on div "ต่อไป" at bounding box center [366, 313] width 28 height 12
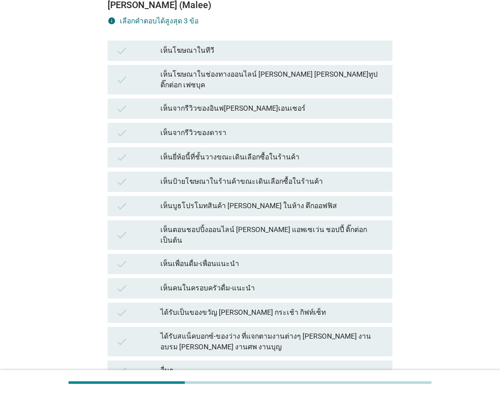
scroll to position [0, 0]
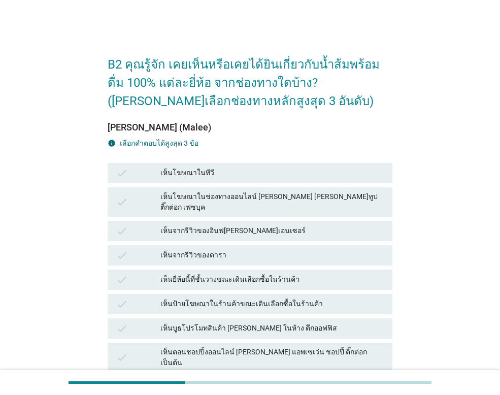
click at [206, 170] on div "เห็นโฆษณาในทีวี" at bounding box center [272, 173] width 224 height 12
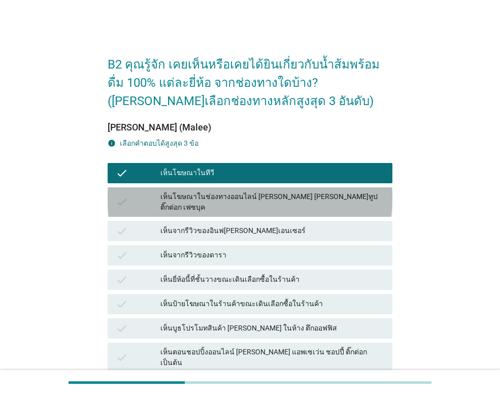
click at [206, 199] on div "เห็นโฆษณาในช่องทางออนไลน์ [PERSON_NAME] [PERSON_NAME]ทูป ติ๊กต่อก เฟซบุค" at bounding box center [272, 201] width 224 height 21
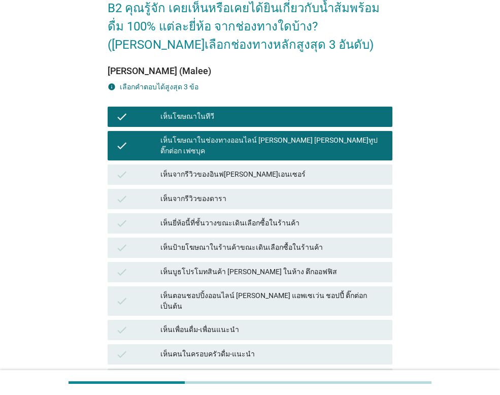
scroll to position [102, 0]
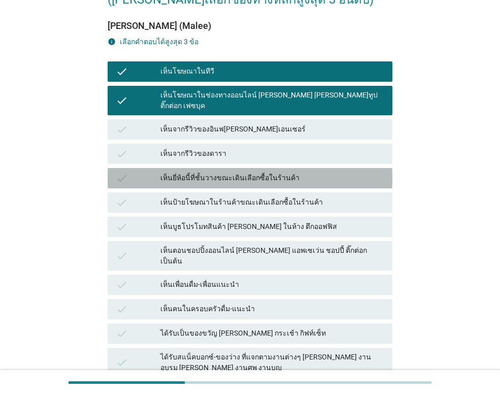
click at [215, 172] on div "เห็นยี่ห้อนี้ที่ชั้นวางขณะเดินเลือกซื้อในร้านค้า" at bounding box center [272, 178] width 224 height 12
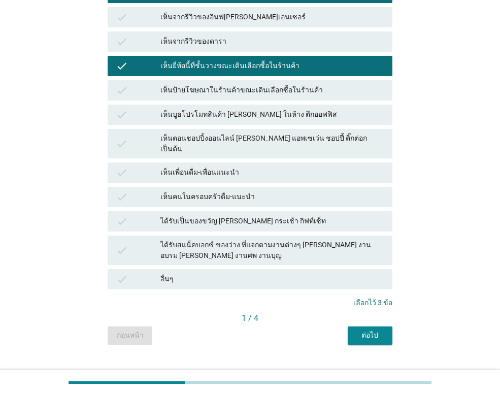
scroll to position [215, 0]
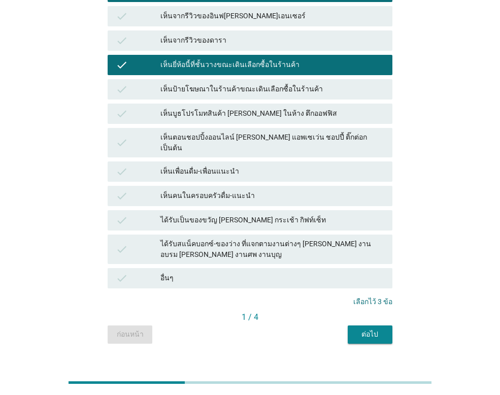
click at [370, 329] on div "ต่อไป" at bounding box center [370, 334] width 28 height 11
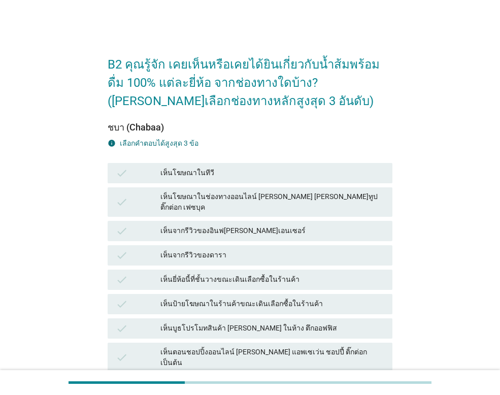
click at [229, 169] on div "เห็นโฆษณาในทีวี" at bounding box center [272, 173] width 224 height 12
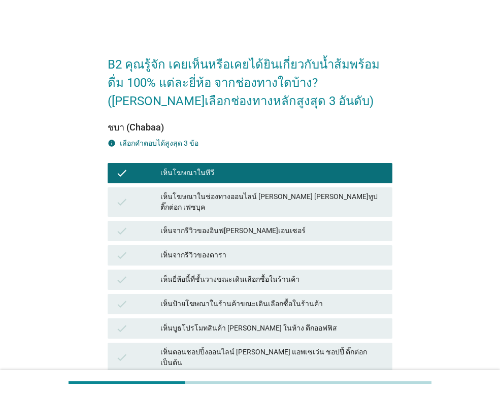
click at [231, 195] on div "เห็นโฆษณาในช่องทางออนไลน์ [PERSON_NAME] [PERSON_NAME]ทูป ติ๊กต่อก เฟซบุค" at bounding box center [272, 201] width 224 height 21
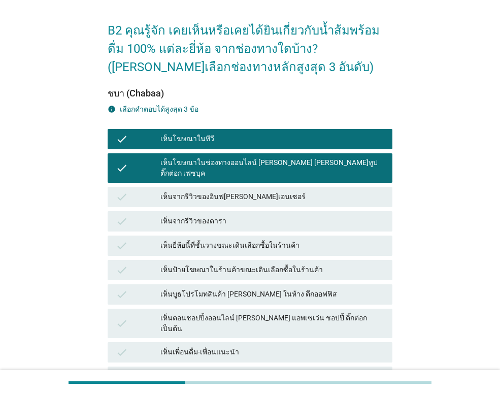
scroll to position [51, 0]
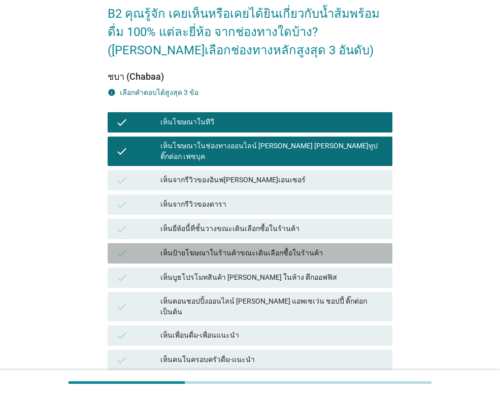
click at [205, 247] on div "เห็นป้ายโฆษณาในร้านค้าขณะเดินเลือกซื้อในร้านค้า" at bounding box center [272, 253] width 224 height 12
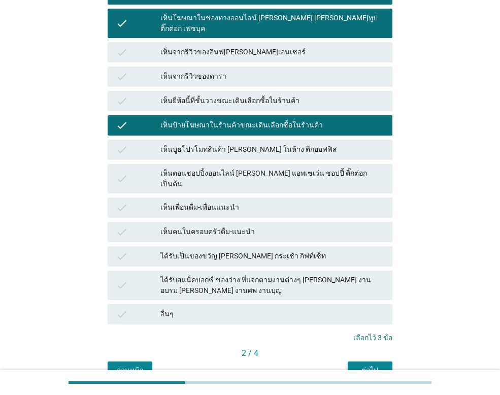
scroll to position [203, 0]
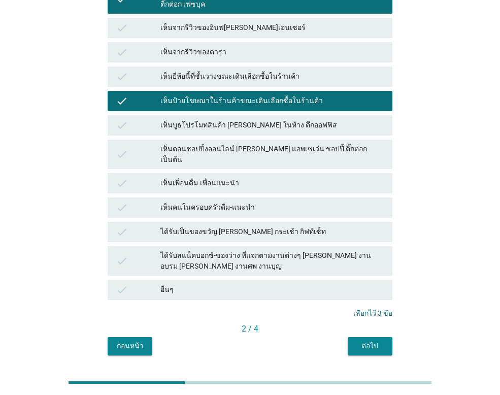
click at [378, 341] on div "ต่อไป" at bounding box center [370, 346] width 28 height 11
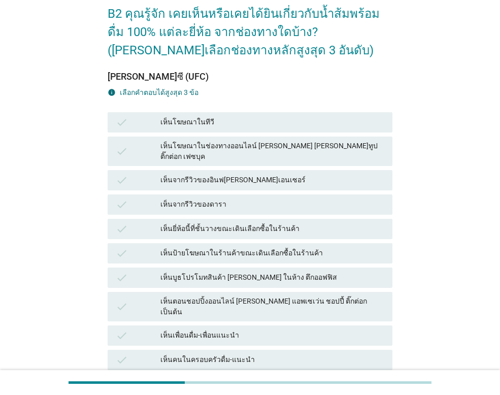
scroll to position [102, 0]
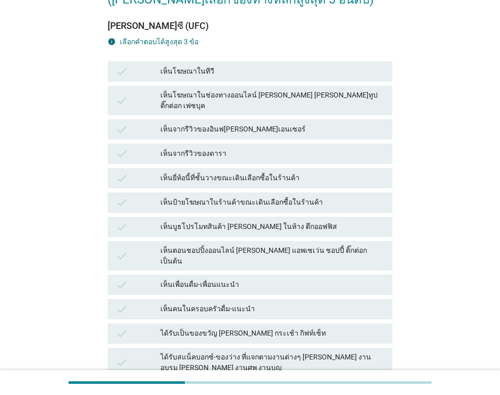
click at [195, 96] on div "เห็นโฆษณาในช่องทางออนไลน์ [PERSON_NAME] [PERSON_NAME]ทูป ติ๊กต่อก เฟซบุค" at bounding box center [272, 100] width 224 height 21
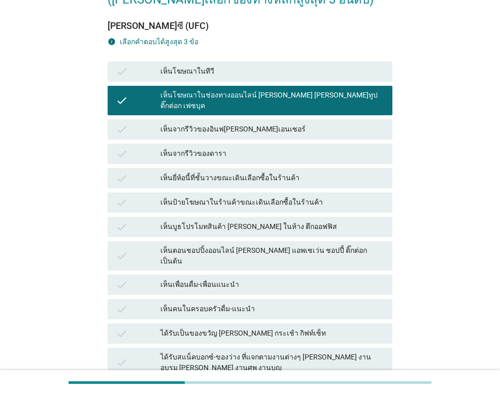
click at [187, 352] on div "ได้รับสแน็คบอกซ์-ของว่าง ที่แจกตามงานต่างๆ [PERSON_NAME] งานอบรม [PERSON_NAME] …" at bounding box center [272, 362] width 224 height 21
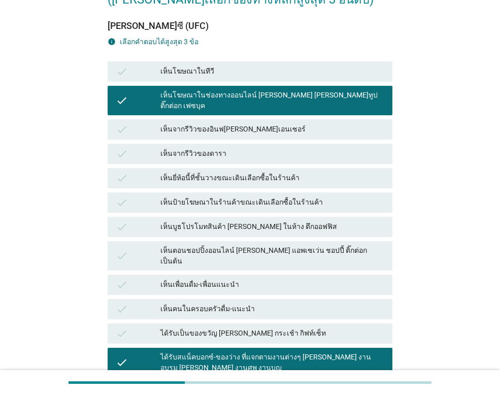
click at [156, 68] on div "check" at bounding box center [138, 71] width 45 height 12
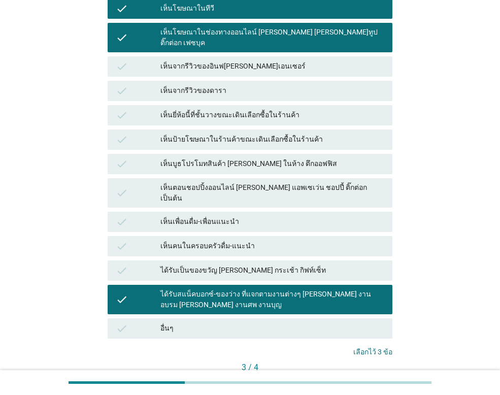
scroll to position [215, 0]
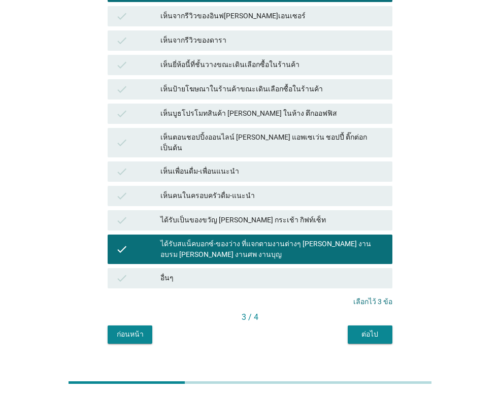
click at [382, 325] on button "ต่อไป" at bounding box center [370, 334] width 45 height 18
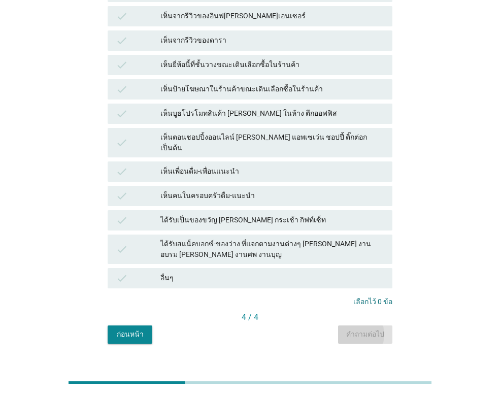
scroll to position [0, 0]
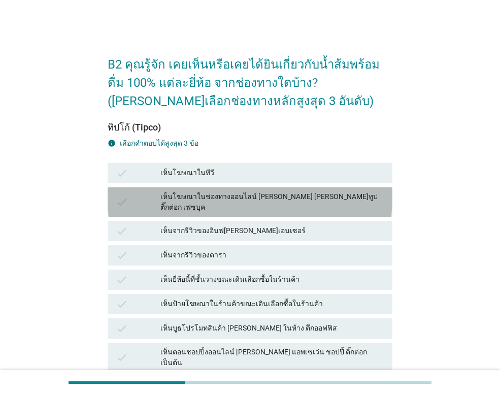
click at [191, 191] on div "เห็นโฆษณาในช่องทางออนไลน์ [PERSON_NAME] [PERSON_NAME]ทูป ติ๊กต่อก เฟซบุค" at bounding box center [272, 201] width 224 height 21
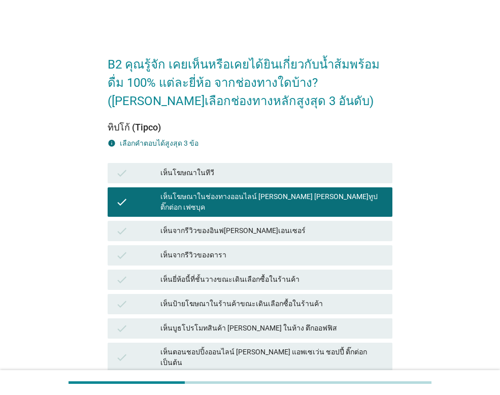
click at [331, 298] on div "เห็นป้ายโฆษณาในร้านค้าขณะเดินเลือกซื้อในร้านค้า" at bounding box center [272, 304] width 224 height 12
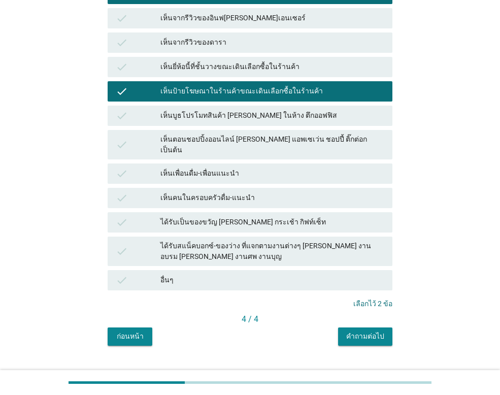
scroll to position [215, 0]
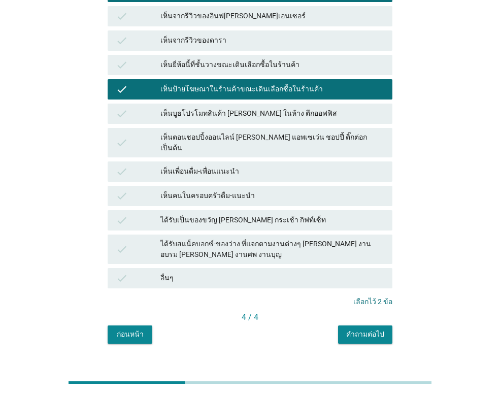
click at [275, 239] on div "ได้รับสแน็คบอกซ์-ของว่าง ที่แจกตามงานต่างๆ [PERSON_NAME] งานอบรม [PERSON_NAME] …" at bounding box center [272, 249] width 224 height 21
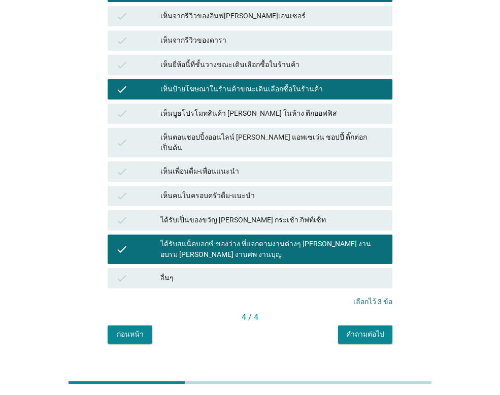
click at [369, 329] on div "คำถามต่อไป" at bounding box center [365, 334] width 38 height 11
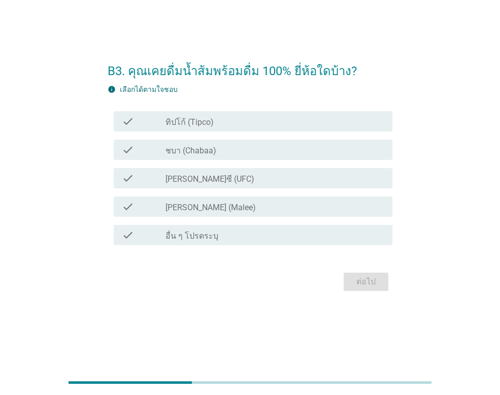
scroll to position [0, 0]
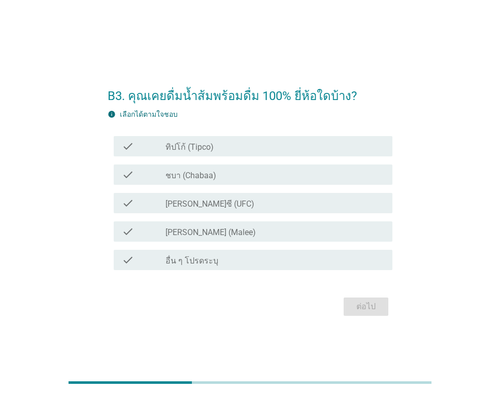
click at [168, 144] on label "ทิปโก้ (Tipco)" at bounding box center [189, 147] width 48 height 10
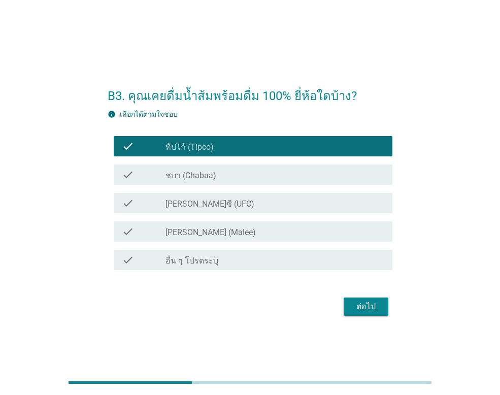
click at [174, 177] on label "ชบา (Chabaa)" at bounding box center [190, 176] width 51 height 10
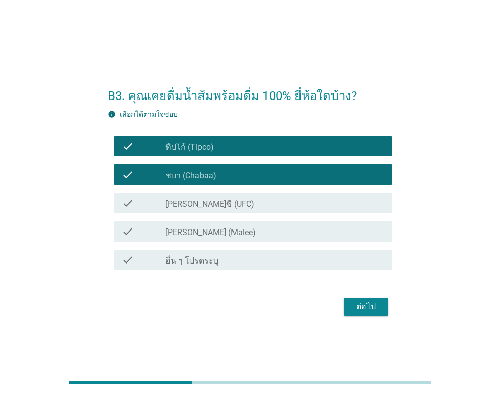
click at [175, 204] on label "[PERSON_NAME]ซี (UFC)" at bounding box center [209, 204] width 89 height 10
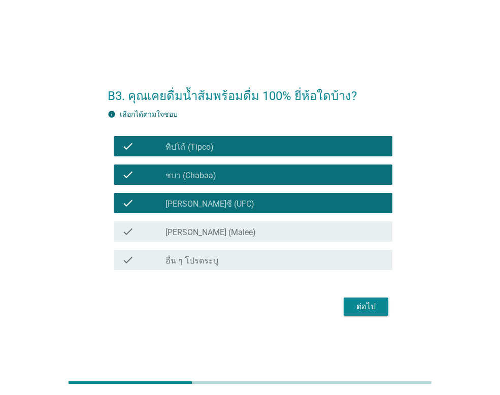
click at [176, 234] on label "[PERSON_NAME] (Malee)" at bounding box center [210, 232] width 90 height 10
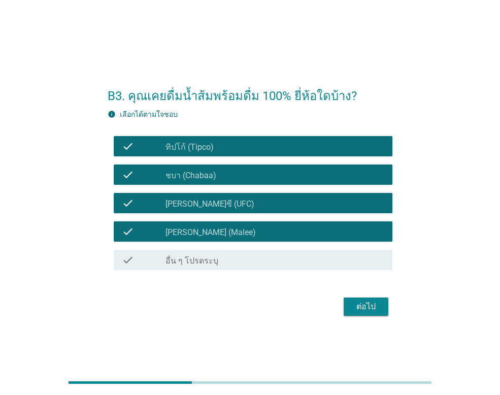
click at [362, 304] on div "ต่อไป" at bounding box center [366, 307] width 28 height 12
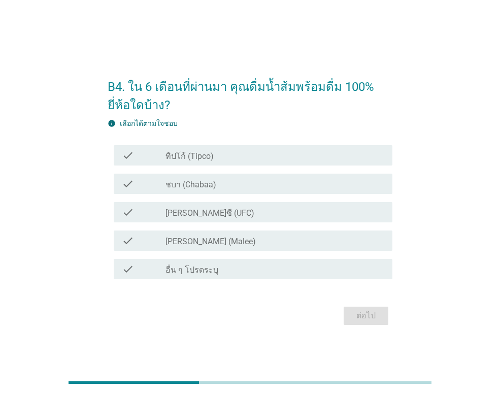
click at [246, 151] on div "check_box ทิปโก้ (Tipco)" at bounding box center [274, 155] width 219 height 12
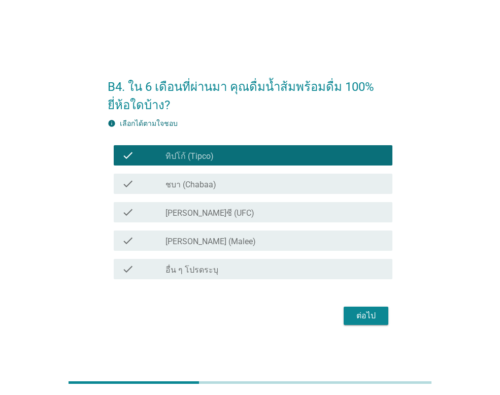
click at [225, 235] on div "check_box [PERSON_NAME] (Malee)" at bounding box center [274, 241] width 219 height 12
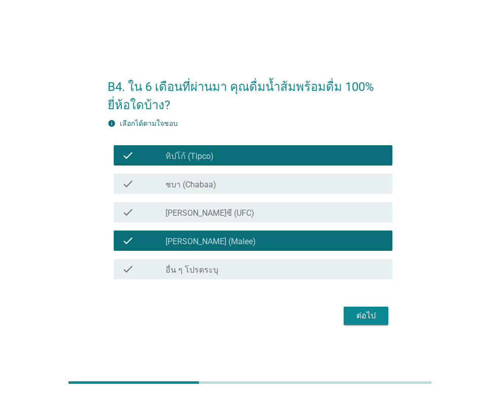
click at [214, 181] on label "ชบา (Chabaa)" at bounding box center [190, 185] width 51 height 10
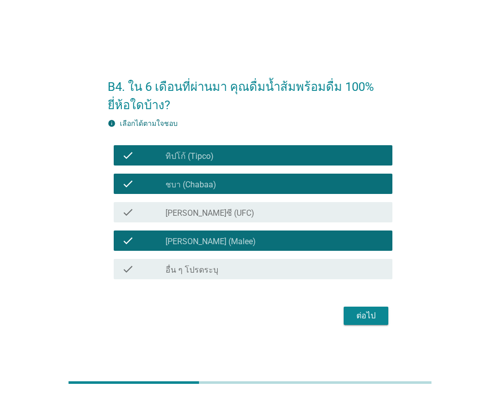
click at [211, 220] on div "check check_box [PERSON_NAME]ซี (UFC)" at bounding box center [253, 212] width 279 height 20
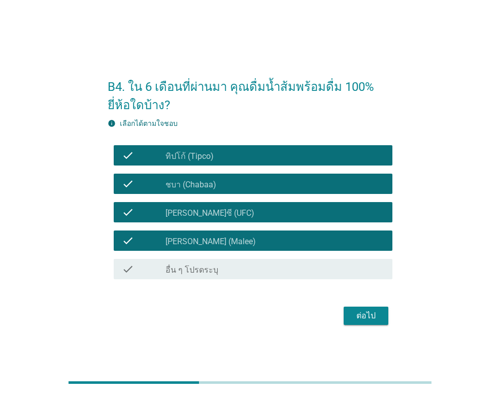
click at [211, 220] on div "check check_box [PERSON_NAME]ซี (UFC)" at bounding box center [253, 212] width 279 height 20
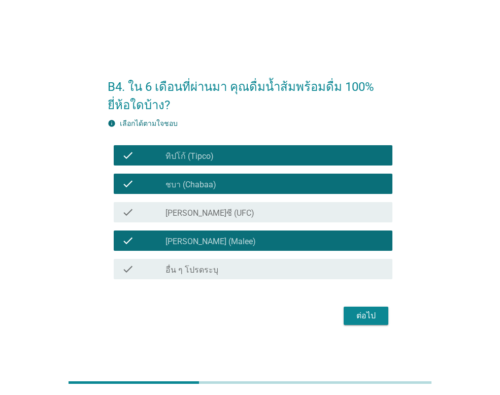
click at [212, 213] on div "check_box [PERSON_NAME]ซี (UFC)" at bounding box center [274, 212] width 219 height 12
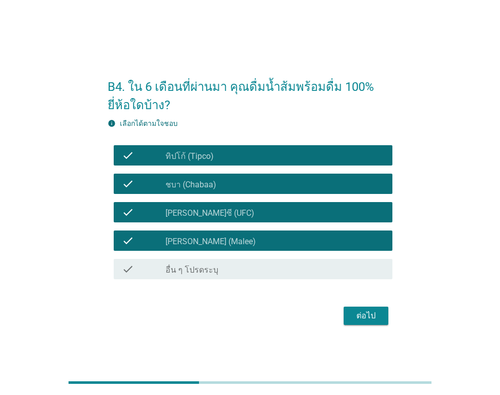
click at [367, 315] on div "ต่อไป" at bounding box center [366, 316] width 28 height 12
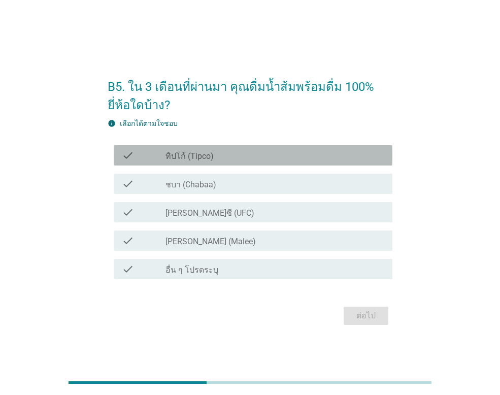
click at [192, 155] on label "ทิปโก้ (Tipco)" at bounding box center [189, 156] width 48 height 10
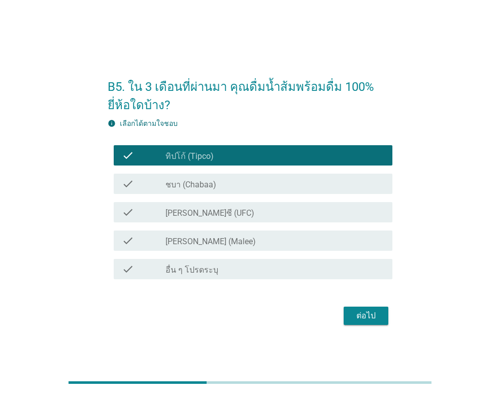
click at [190, 237] on label "[PERSON_NAME] (Malee)" at bounding box center [210, 242] width 90 height 10
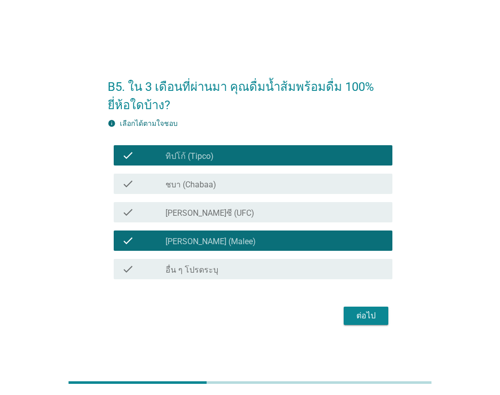
click at [368, 314] on div "ต่อไป" at bounding box center [366, 316] width 28 height 12
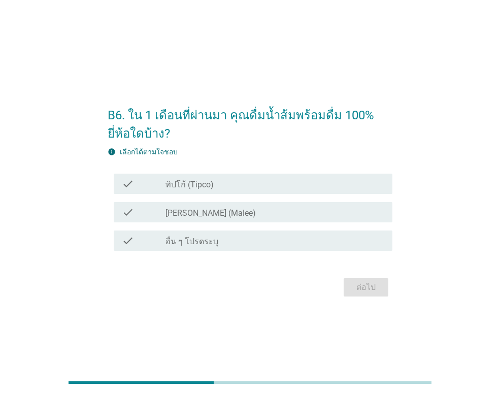
click at [227, 178] on div "check_box_outline_blank ทิปโก้ (Tipco)" at bounding box center [274, 184] width 219 height 12
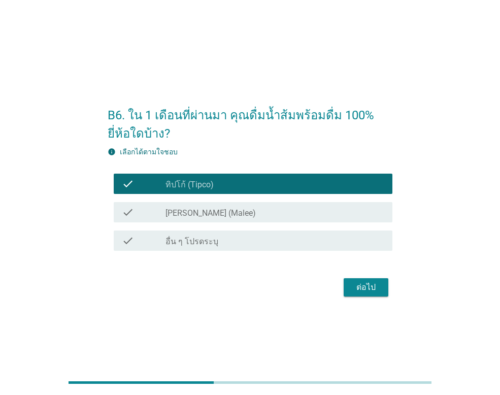
click at [360, 287] on div "ต่อไป" at bounding box center [366, 287] width 28 height 12
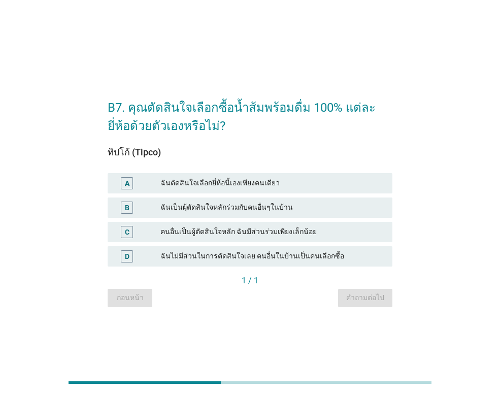
click at [240, 182] on div "ฉันตัดสินใจเลือกยี่ห้อนี้เองเพียงคนเดียว" at bounding box center [272, 183] width 224 height 12
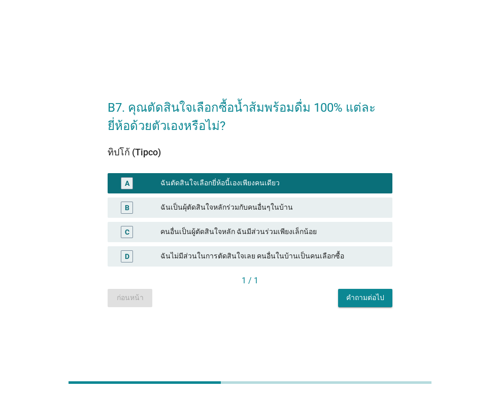
click at [371, 292] on button "คำถามต่อไป" at bounding box center [365, 298] width 54 height 18
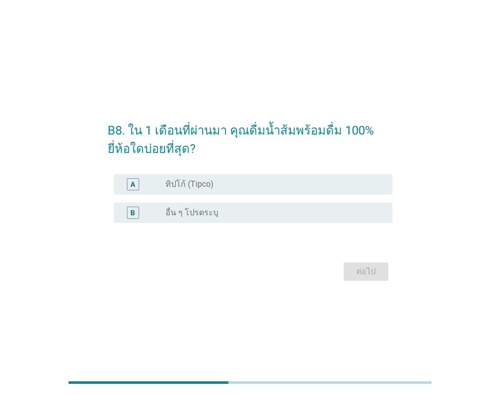
click at [186, 181] on label "ทิปโก้ (Tipco)" at bounding box center [189, 184] width 48 height 10
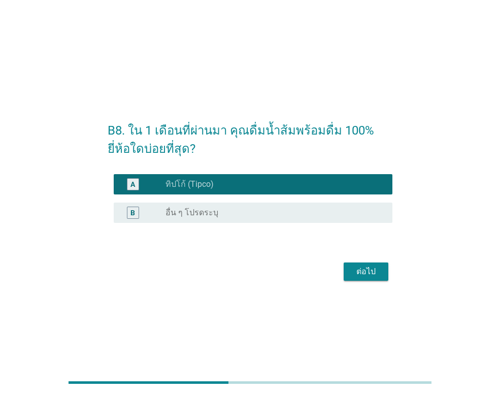
click at [372, 270] on div "ต่อไป" at bounding box center [366, 272] width 28 height 12
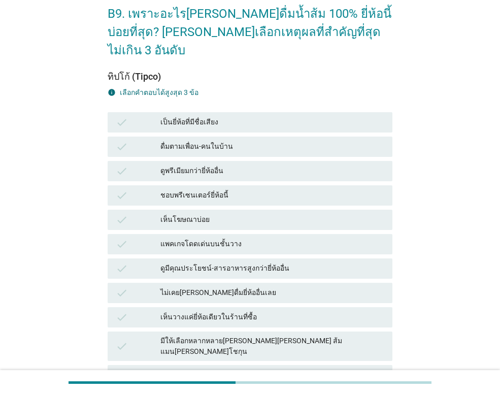
scroll to position [102, 0]
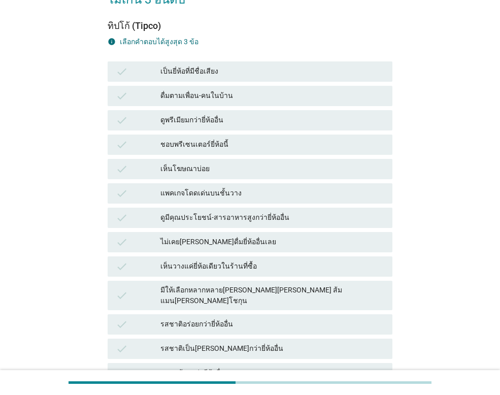
click at [252, 285] on div "มีให้เลือกหลากหลาย[PERSON_NAME][PERSON_NAME] ส้มแมน[PERSON_NAME]โชกุน" at bounding box center [272, 295] width 224 height 21
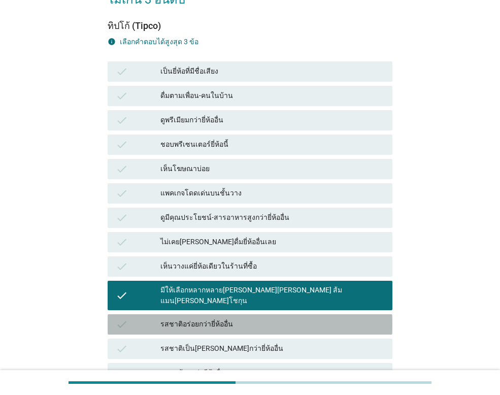
click at [255, 318] on div "รสชาติอร่อยกว่ายี่ห้ออื่น" at bounding box center [272, 324] width 224 height 12
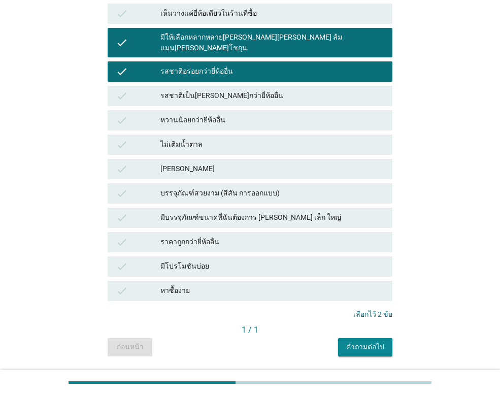
scroll to position [355, 0]
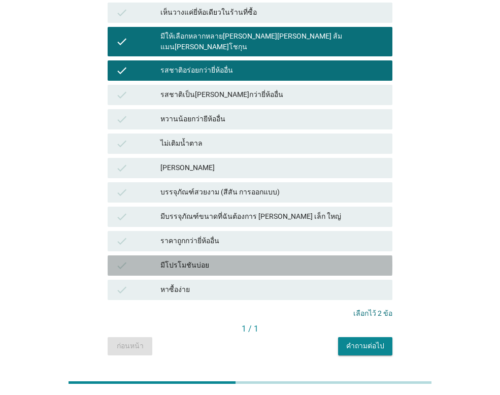
click at [265, 255] on div "check มีโปรโมชันบ่อย" at bounding box center [250, 265] width 285 height 20
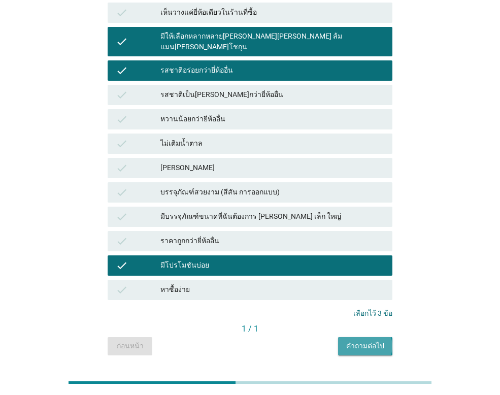
click at [366, 341] on div "คำถามต่อไป" at bounding box center [365, 346] width 38 height 11
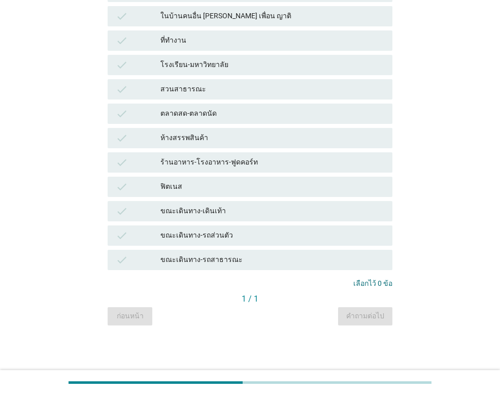
scroll to position [0, 0]
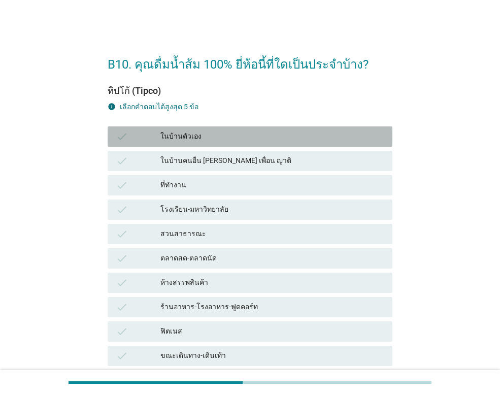
click at [199, 136] on div "ในบ้านตัวเอง" at bounding box center [272, 136] width 224 height 12
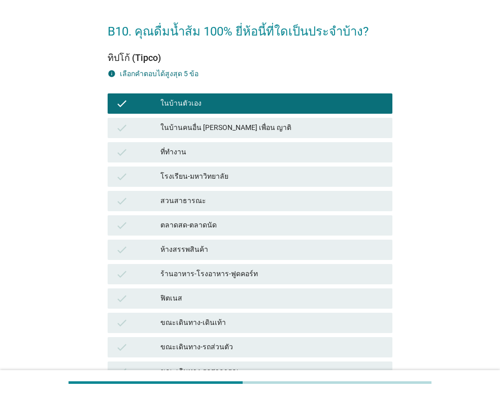
scroll to position [51, 0]
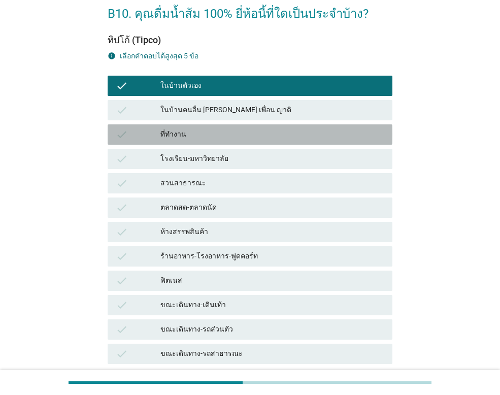
click at [183, 130] on div "ที่ทำงาน" at bounding box center [272, 134] width 224 height 12
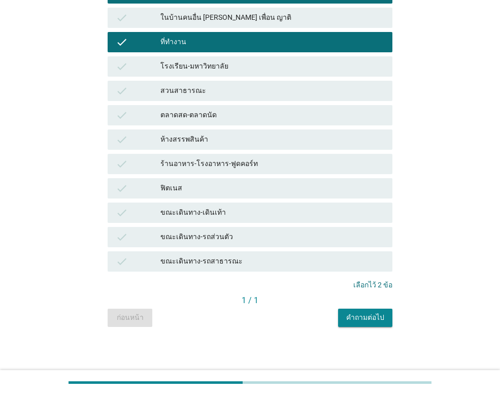
scroll to position [145, 0]
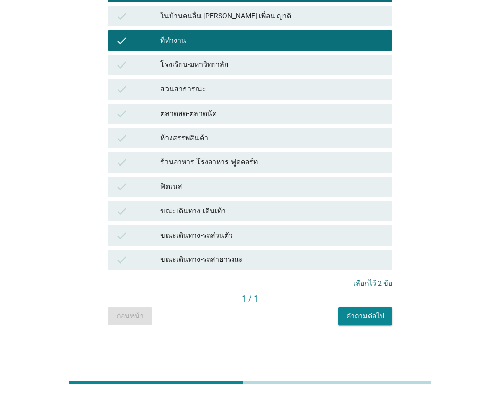
click at [367, 323] on button "คำถามต่อไป" at bounding box center [365, 316] width 54 height 18
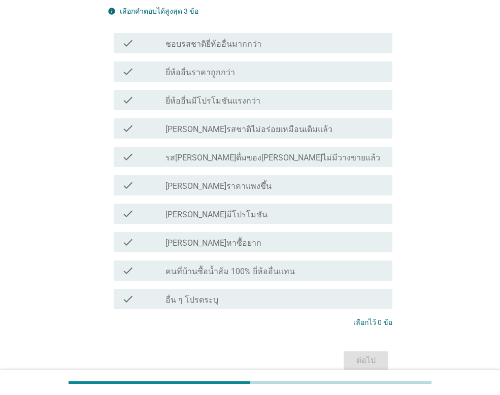
scroll to position [0, 0]
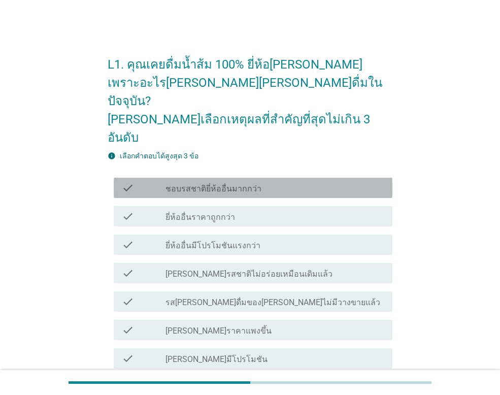
click at [174, 184] on label "ชอบรสชาติยี่ห้ออื่นมากกว่า" at bounding box center [213, 189] width 96 height 10
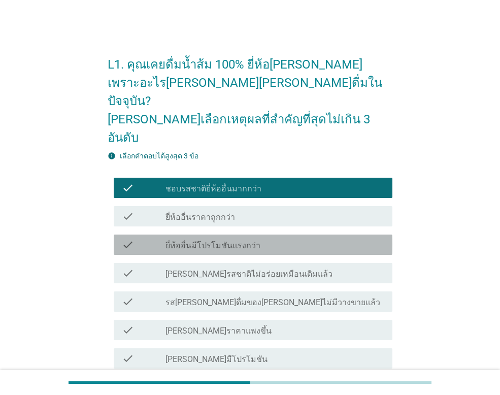
click at [205, 241] on label "ยี่ห้ออื่นมีโปรโมชันแรงกว่า" at bounding box center [212, 246] width 95 height 10
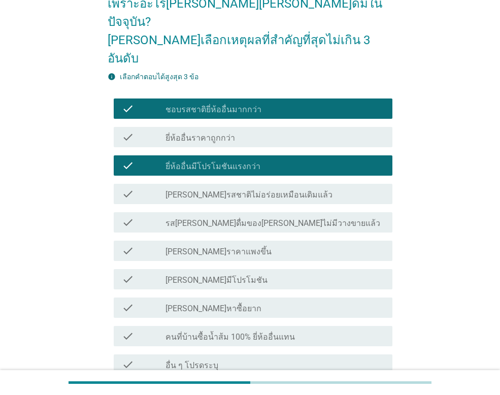
scroll to position [102, 0]
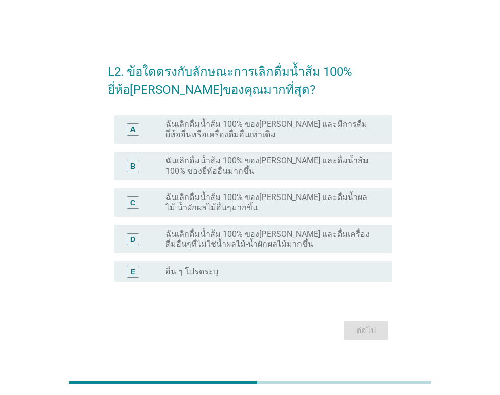
click at [277, 165] on label "ฉันเลิกดื่มน้ำส้ม 100% ของ[PERSON_NAME] และดื่มน้ำส้ม 100% ของยี่ห้ออื่นมากขึ้น" at bounding box center [270, 166] width 211 height 20
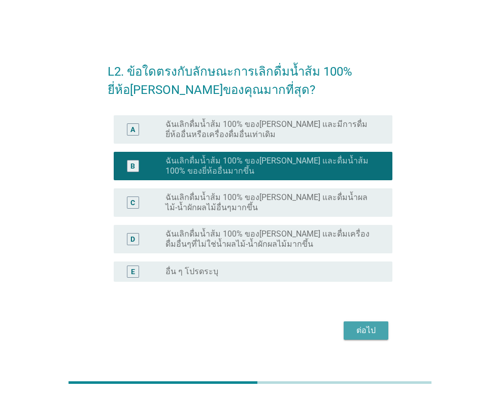
click at [370, 331] on div "ต่อไป" at bounding box center [366, 330] width 28 height 12
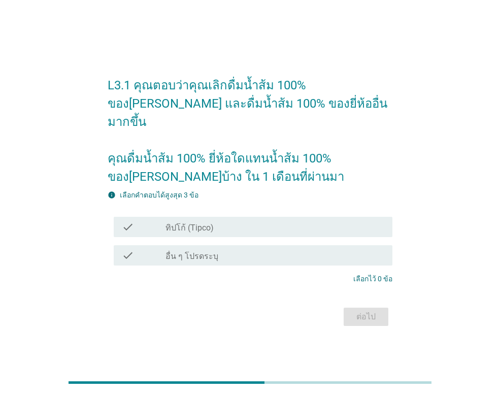
click at [199, 223] on label "ทิปโก้ (Tipco)" at bounding box center [189, 228] width 48 height 10
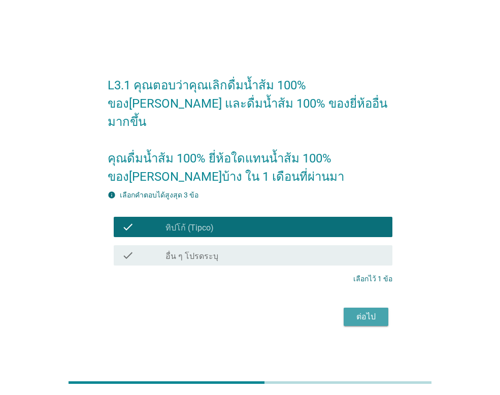
click at [361, 311] on div "ต่อไป" at bounding box center [366, 317] width 28 height 12
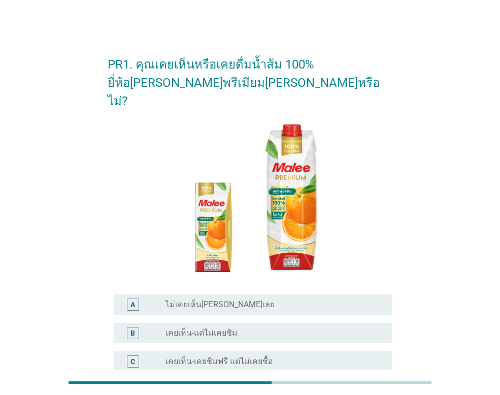
scroll to position [51, 0]
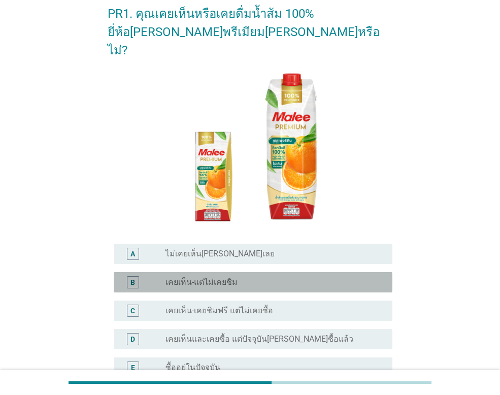
click at [216, 277] on label "เคยเห็น-แต่ไม่เคยชิม" at bounding box center [201, 282] width 72 height 10
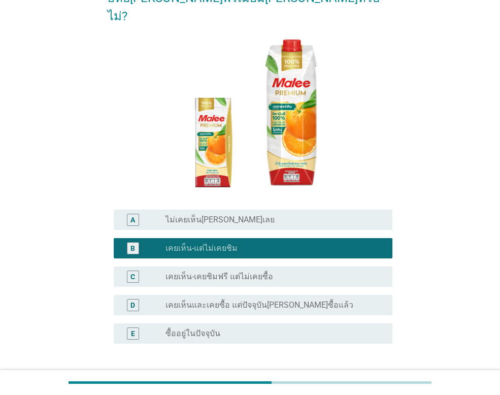
scroll to position [102, 0]
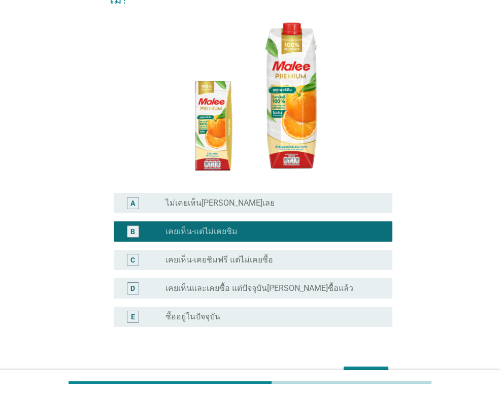
click at [364, 370] on div "ต่อไป" at bounding box center [366, 376] width 28 height 12
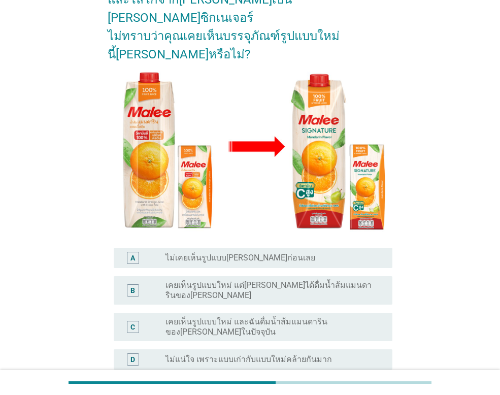
click at [269, 280] on label "เคยเห็นรูปแบบใหม่ แต่[PERSON_NAME]ได้ดื่มน้ำส้มแมนดารินของ[PERSON_NAME]" at bounding box center [270, 290] width 211 height 20
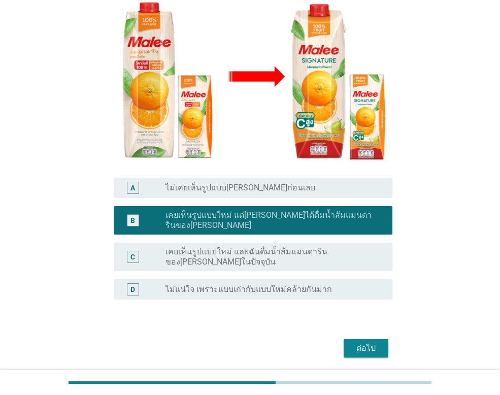
scroll to position [172, 0]
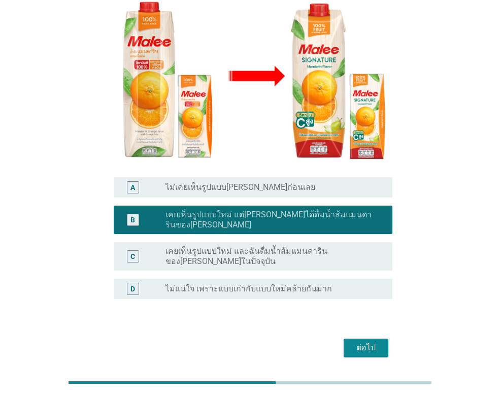
click at [359, 342] on div "ต่อไป" at bounding box center [366, 348] width 28 height 12
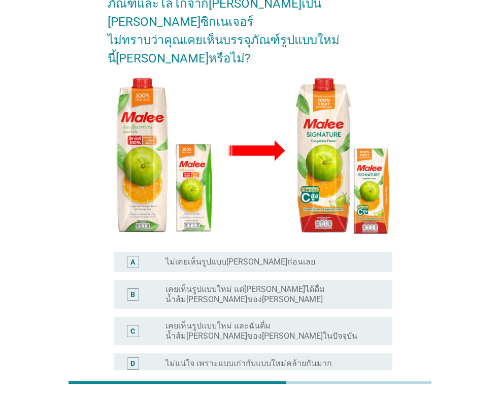
scroll to position [102, 0]
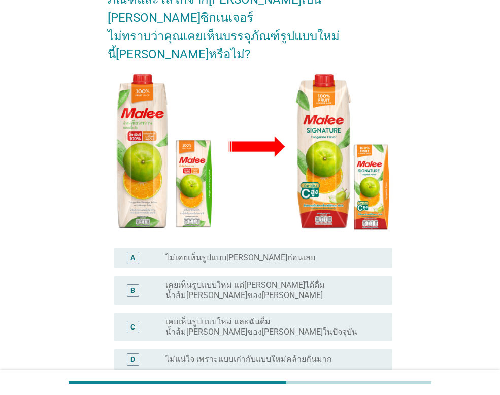
click at [256, 354] on label "ไม่แน่ใจ เพราะแบบเก่ากับแบบใหม่คล้ายกันมาก" at bounding box center [248, 359] width 167 height 10
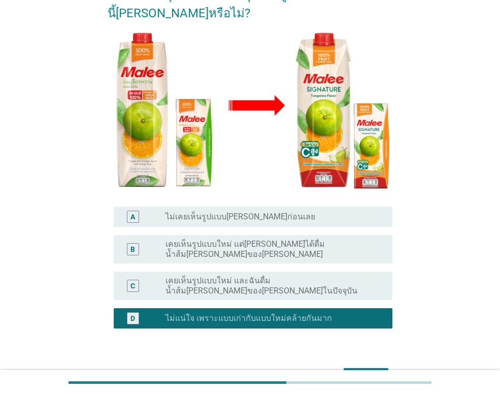
scroll to position [180, 0]
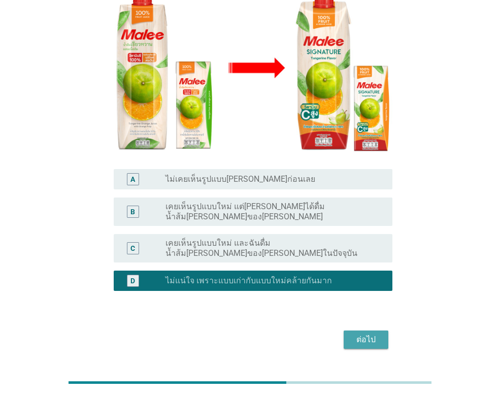
click at [369, 334] on div "ต่อไป" at bounding box center [366, 340] width 28 height 12
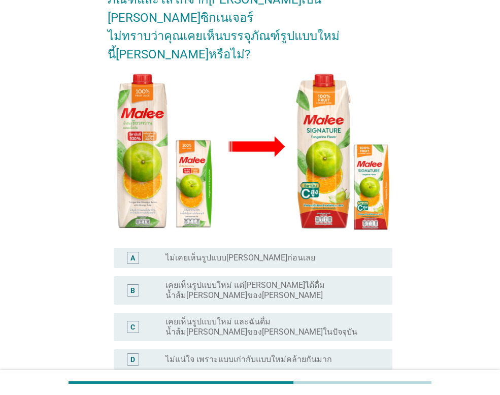
scroll to position [152, 0]
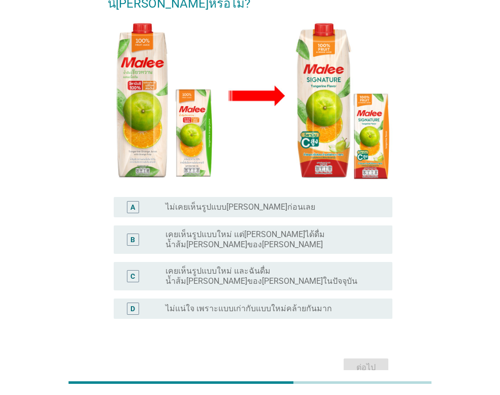
click at [291, 304] on label "ไม่แน่ใจ เพราะแบบเก่ากับแบบใหม่คล้ายกันมาก" at bounding box center [248, 309] width 167 height 10
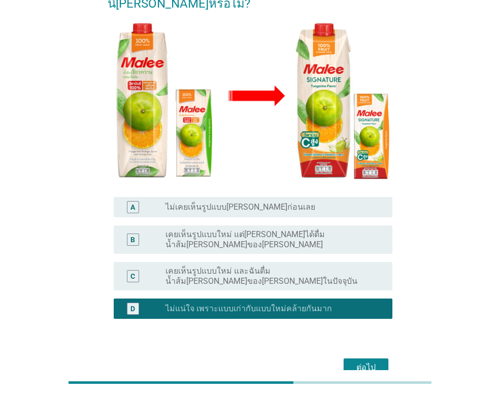
click at [368, 361] on div "ต่อไป" at bounding box center [366, 367] width 28 height 12
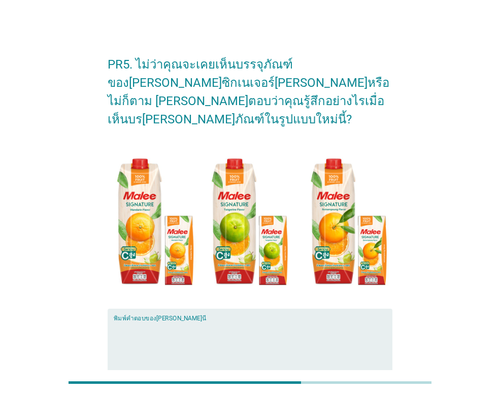
click at [134, 321] on textarea "พิมพ์คำตอบของคุณ ที่นี่" at bounding box center [253, 347] width 279 height 53
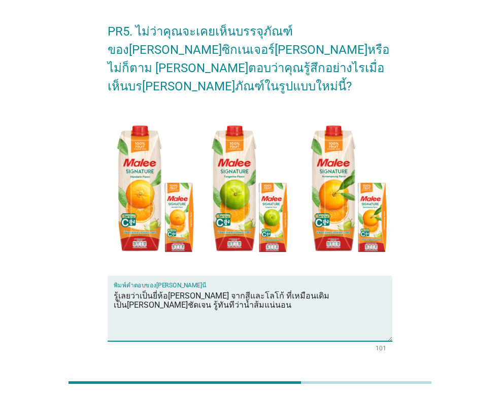
scroll to position [51, 0]
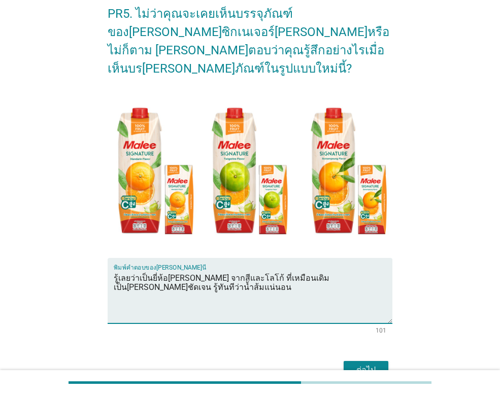
type textarea "รู้เลยว่าเป็นยี่ห้อ[PERSON_NAME] จากสีและโลโก้ ที่เหมือนเดิมเป็น[PERSON_NAME]ชั…"
click at [367, 364] on div "ต่อไป" at bounding box center [366, 370] width 28 height 12
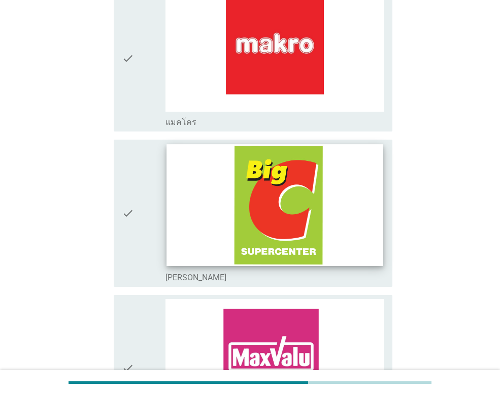
scroll to position [761, 0]
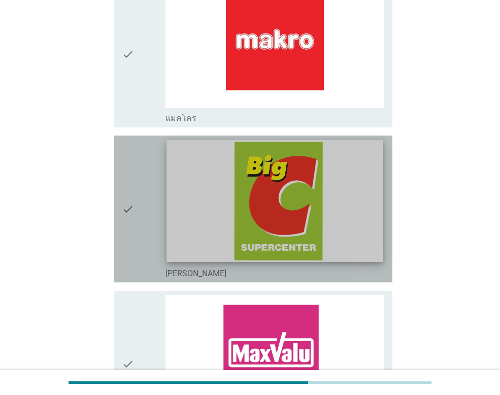
click at [289, 218] on img at bounding box center [275, 202] width 216 height 122
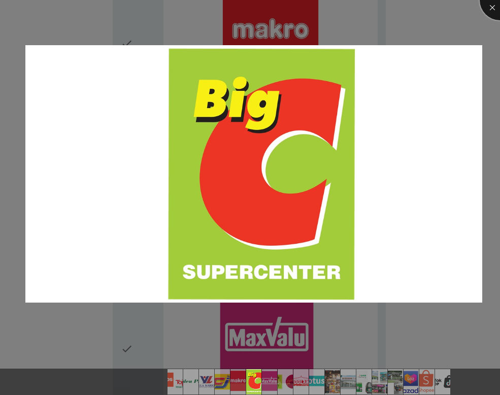
click at [491, 4] on div at bounding box center [500, 0] width 41 height 41
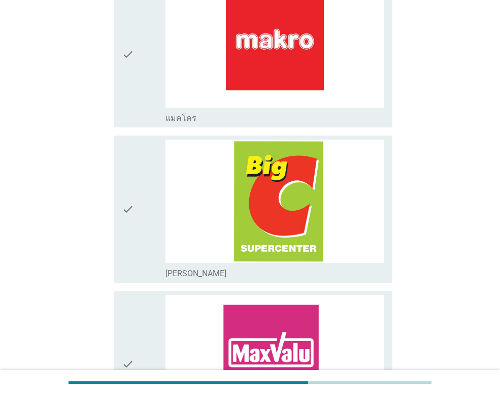
click at [125, 196] on icon "check" at bounding box center [128, 209] width 12 height 139
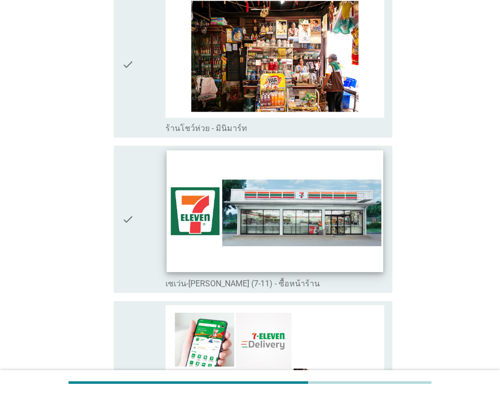
scroll to position [1726, 0]
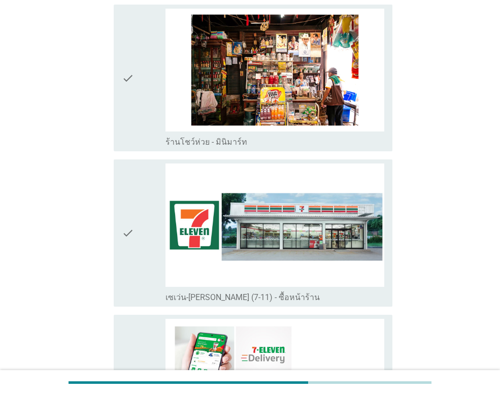
click at [127, 222] on icon "check" at bounding box center [128, 232] width 12 height 139
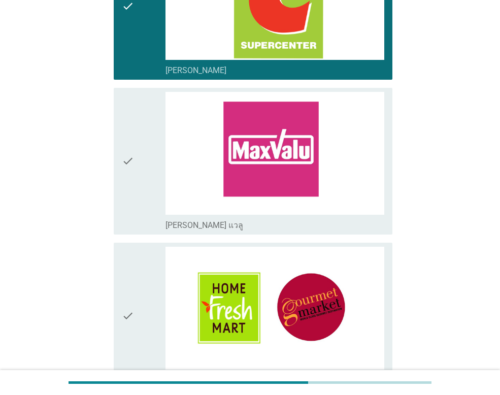
scroll to position [1269, 0]
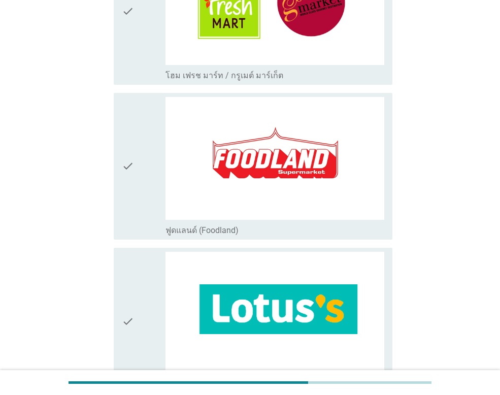
click at [128, 319] on icon "check" at bounding box center [128, 321] width 12 height 139
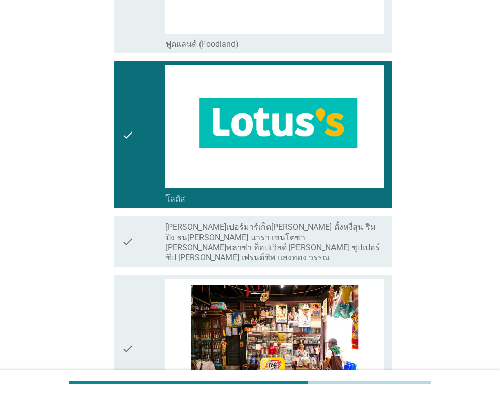
scroll to position [1685, 0]
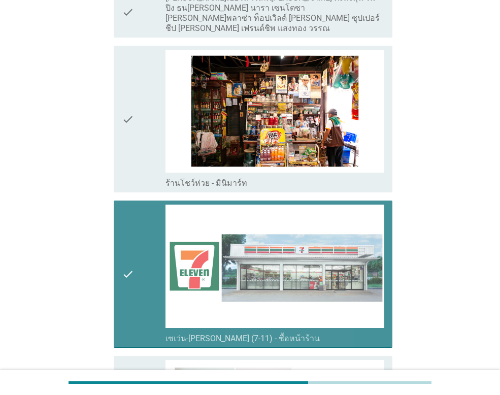
click at [125, 264] on icon "check" at bounding box center [128, 274] width 12 height 139
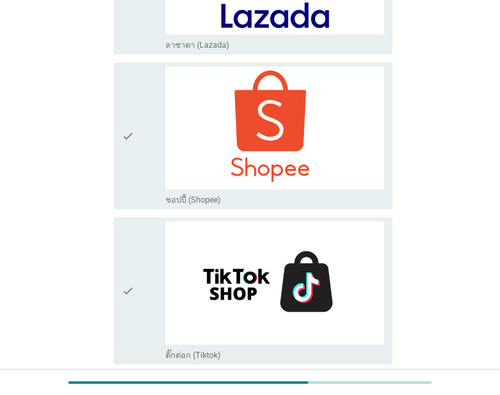
scroll to position [2700, 0]
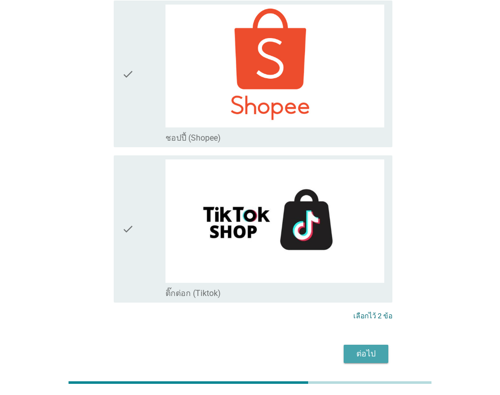
click at [370, 348] on div "ต่อไป" at bounding box center [366, 354] width 28 height 12
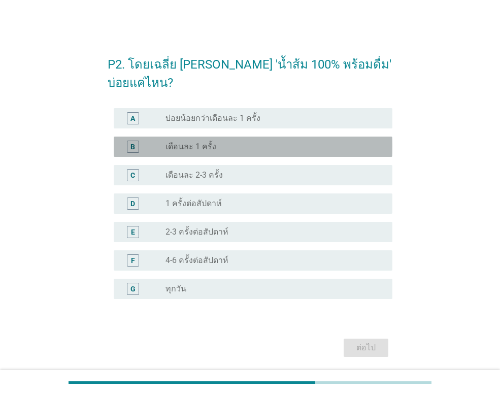
click at [150, 144] on div "B" at bounding box center [144, 147] width 44 height 12
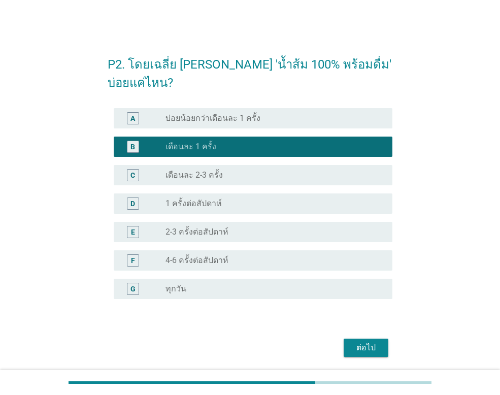
click at [384, 350] on button "ต่อไป" at bounding box center [366, 348] width 45 height 18
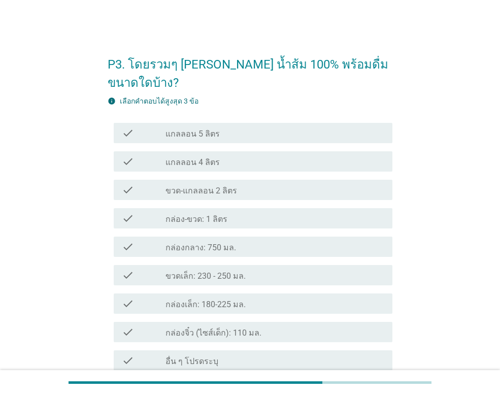
click at [208, 214] on label "กล่อง-ขวด: 1 ลิตร" at bounding box center [196, 219] width 62 height 10
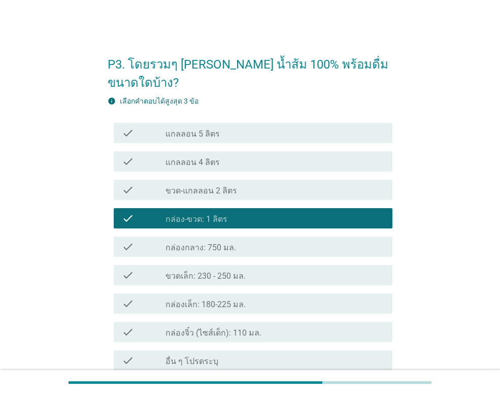
click at [206, 241] on div "check_box_outline_blank กล่องกลาง: 750 มล." at bounding box center [274, 247] width 219 height 12
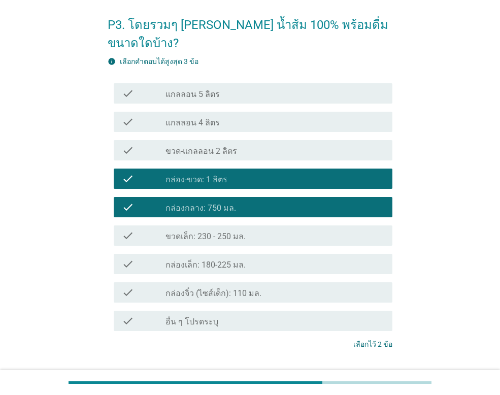
scroll to position [90, 0]
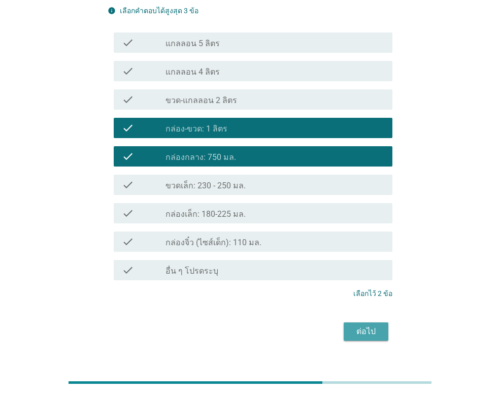
click at [379, 325] on div "ต่อไป" at bounding box center [366, 331] width 28 height 12
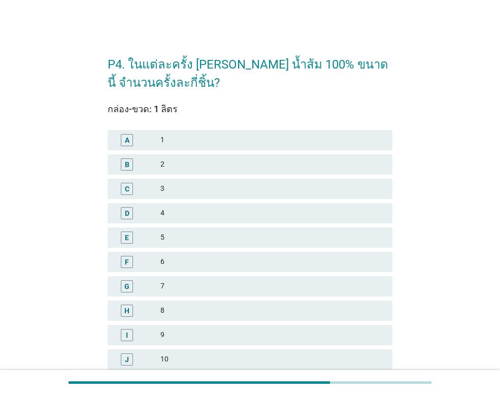
click at [164, 162] on div "2" at bounding box center [272, 164] width 224 height 12
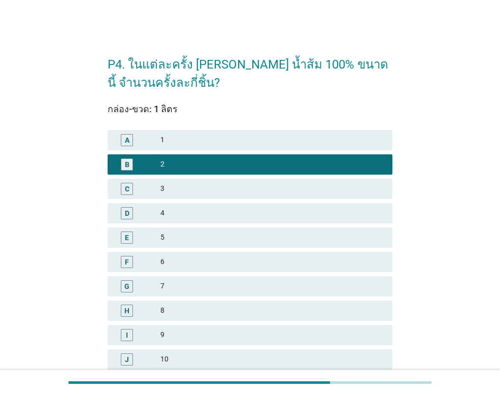
scroll to position [207, 0]
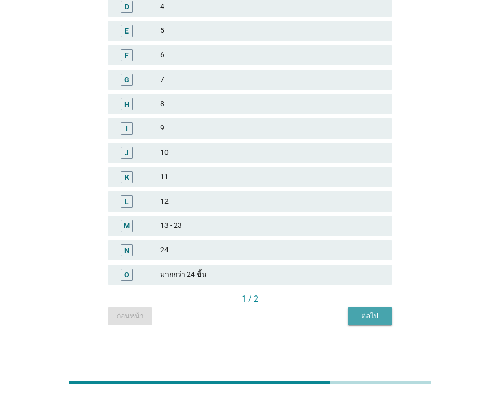
click at [373, 319] on div "ต่อไป" at bounding box center [370, 316] width 28 height 11
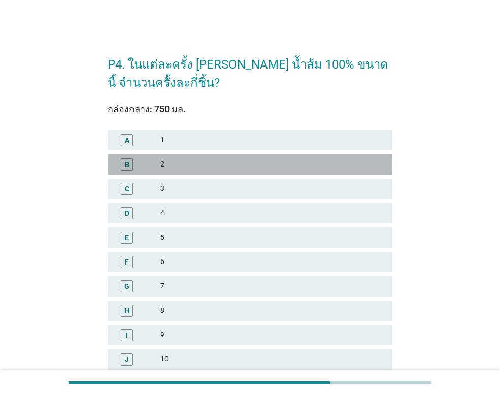
click at [166, 160] on div "2" at bounding box center [272, 164] width 224 height 12
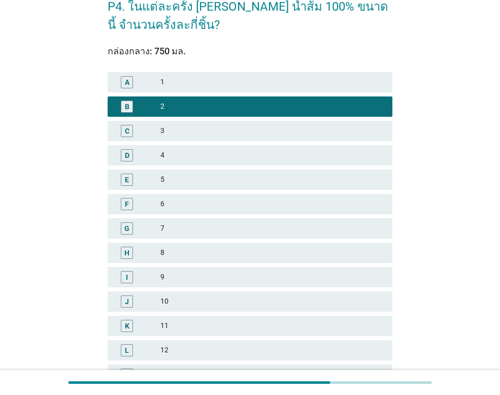
scroll to position [207, 0]
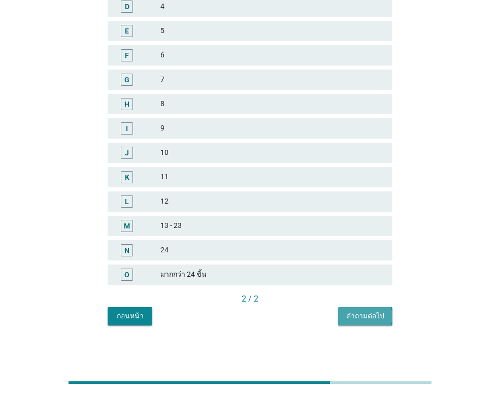
click at [383, 318] on div "คำถามต่อไป" at bounding box center [365, 316] width 38 height 11
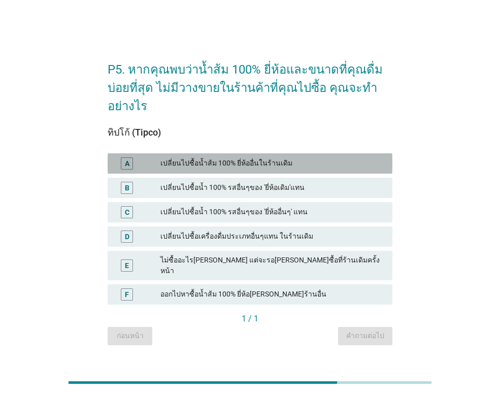
click at [186, 165] on div "เปลี่ยนไปซื้อน้ำส้ม 100% ยี่ห้ออื่นในร้านเดิม" at bounding box center [272, 163] width 224 height 12
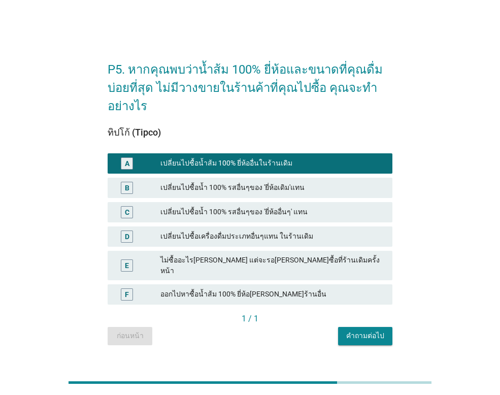
click at [364, 332] on div "คำถามต่อไป" at bounding box center [365, 335] width 38 height 11
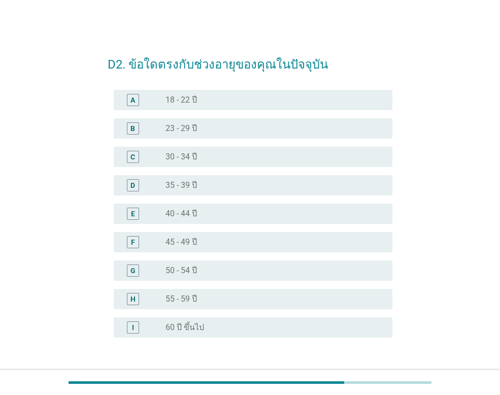
click at [198, 242] on div "radio_button_unchecked 45 - 49 ปี" at bounding box center [270, 242] width 211 height 10
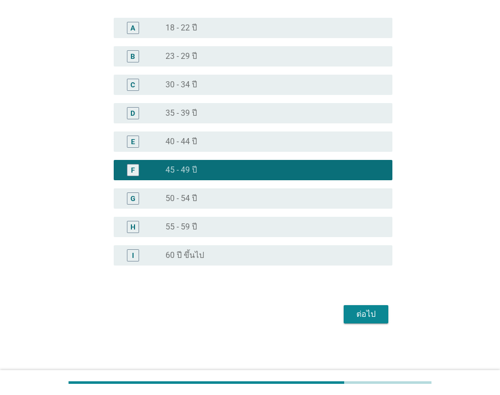
scroll to position [73, 0]
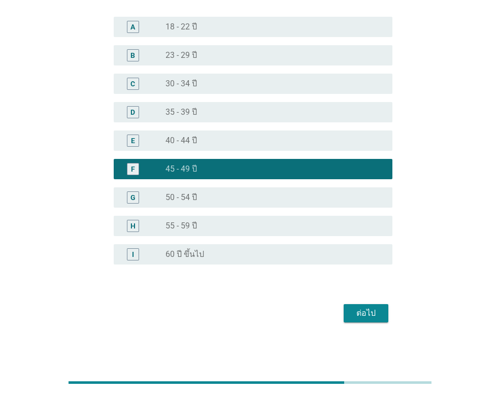
click at [385, 312] on button "ต่อไป" at bounding box center [366, 313] width 45 height 18
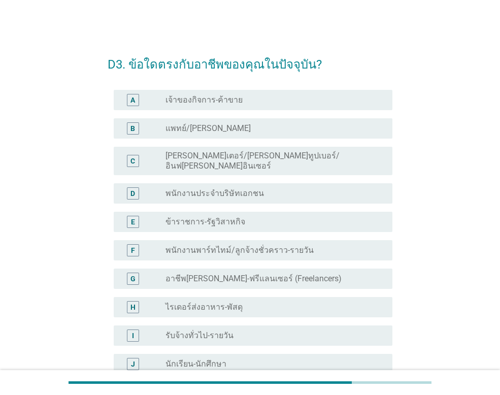
click at [214, 188] on label "พนักงานประจำบริษัทเอกชน" at bounding box center [214, 193] width 98 height 10
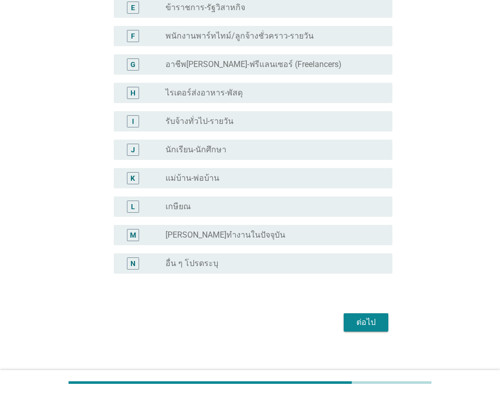
scroll to position [215, 0]
click at [375, 319] on button "ต่อไป" at bounding box center [366, 321] width 45 height 18
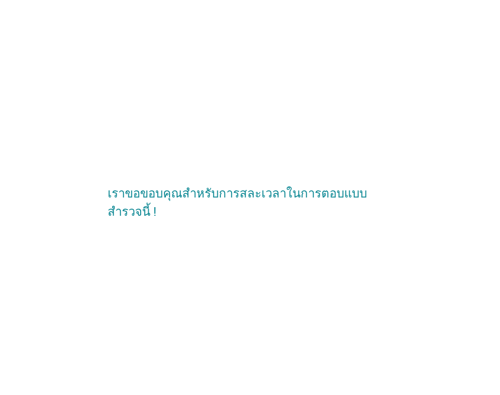
scroll to position [0, 0]
